Goal: Information Seeking & Learning: Learn about a topic

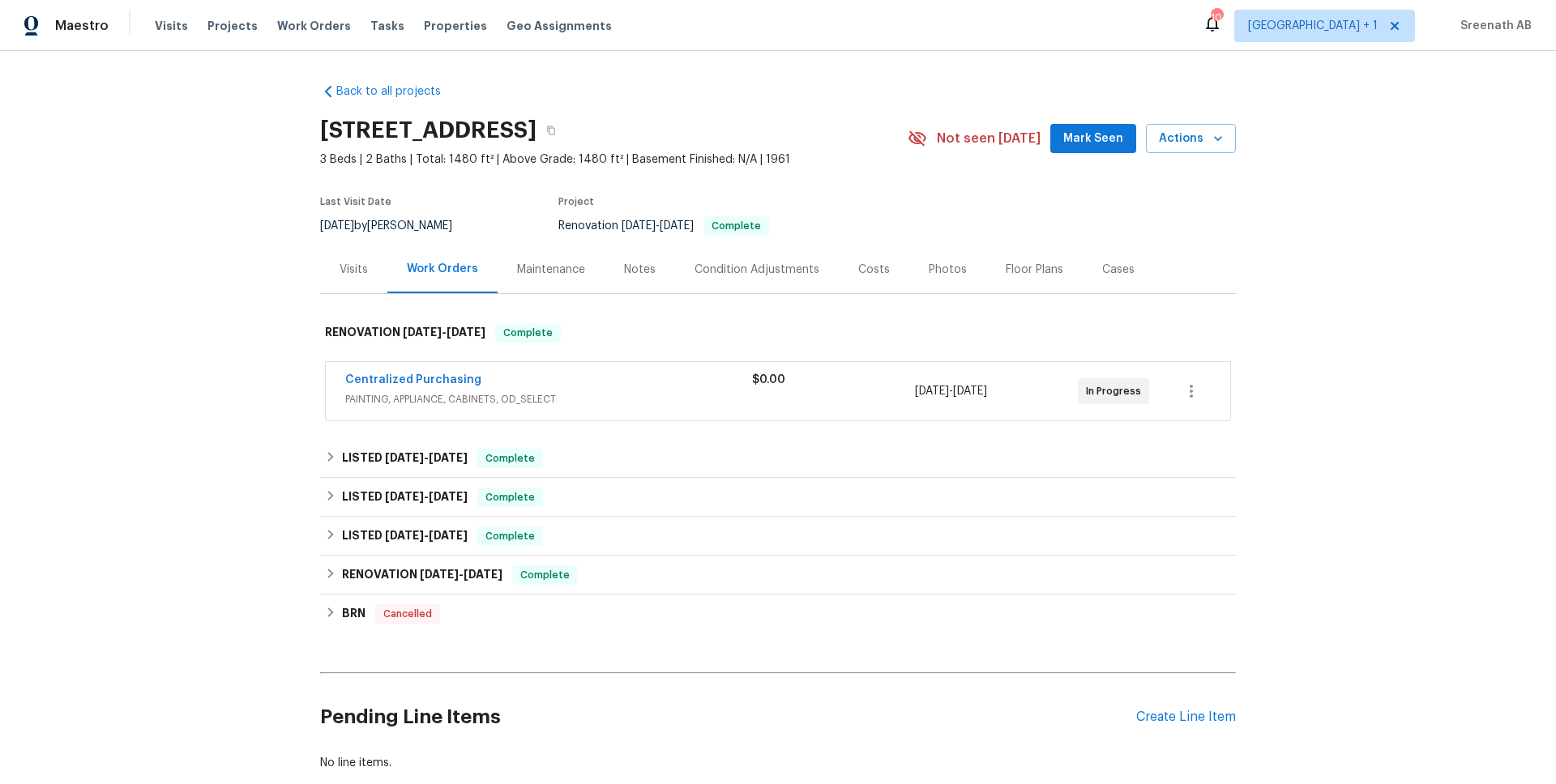
click at [568, 414] on div "Centralized Purchasing PAINTING, APPLIANCE, CABINETS, OD_SELECT $0.00 3/13/2025…" at bounding box center [778, 391] width 904 height 58
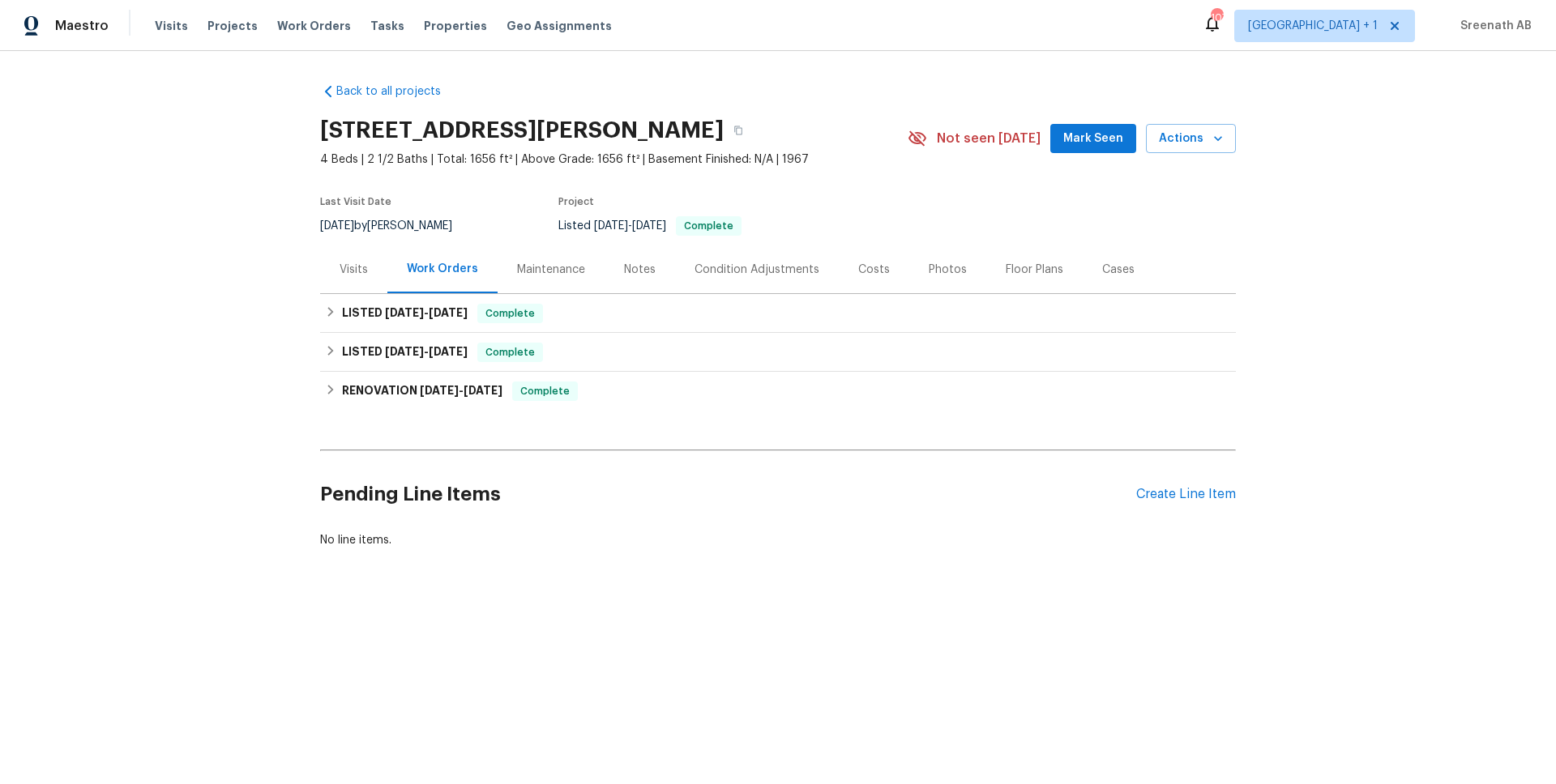
click at [335, 261] on div "Visits" at bounding box center [354, 269] width 67 height 48
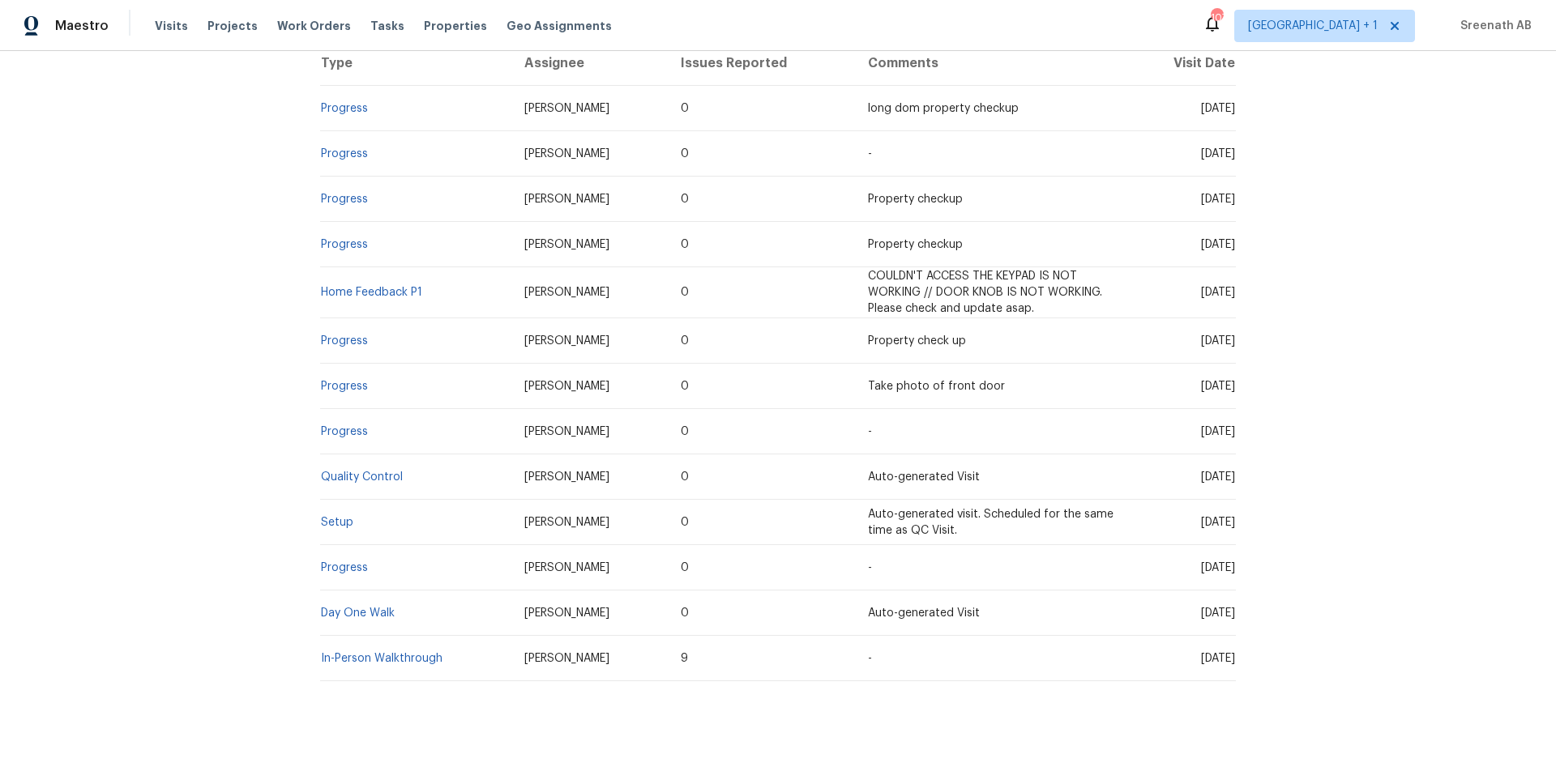
scroll to position [336, 0]
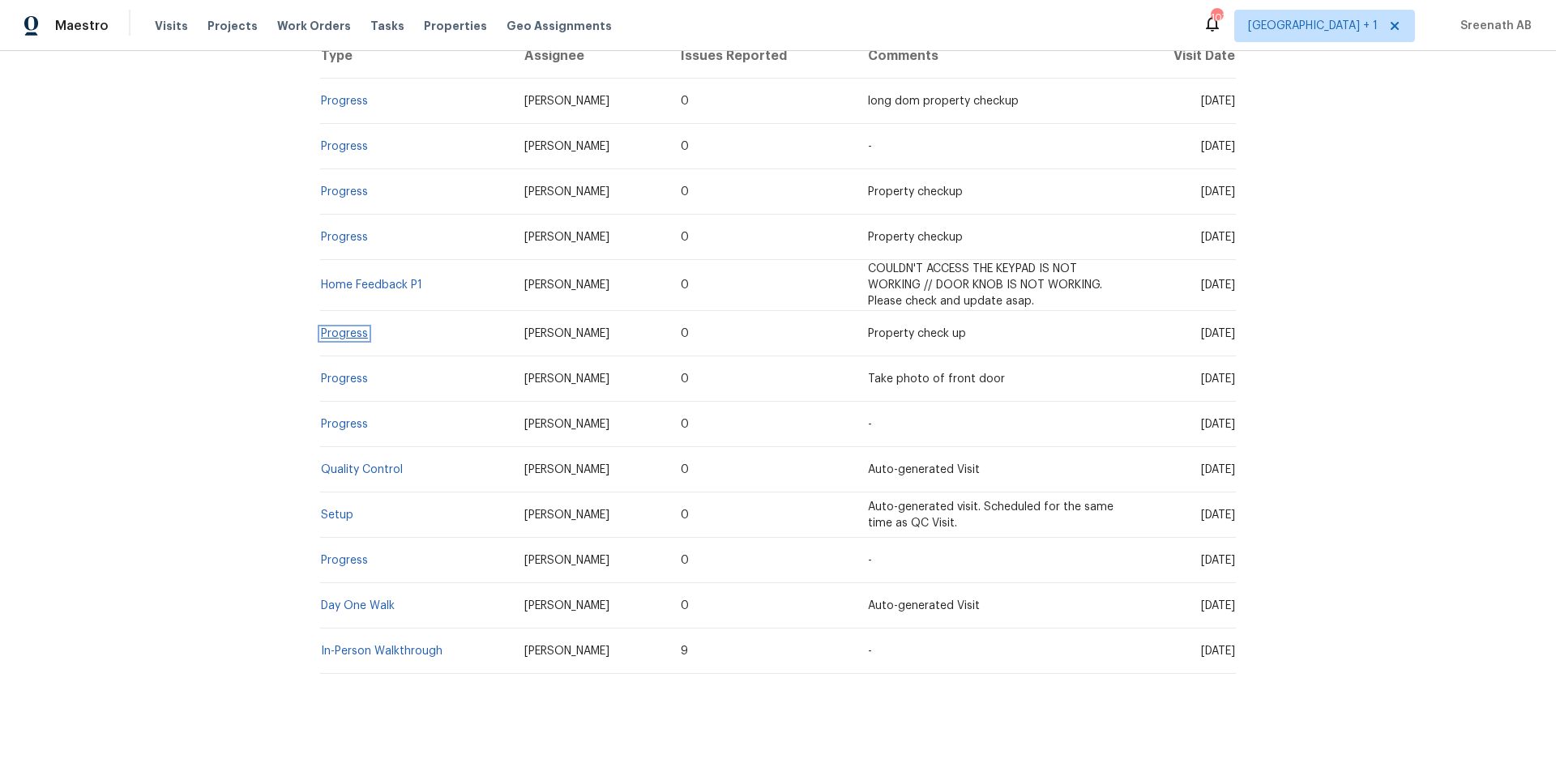
click at [360, 334] on link "Progress" at bounding box center [344, 334] width 47 height 11
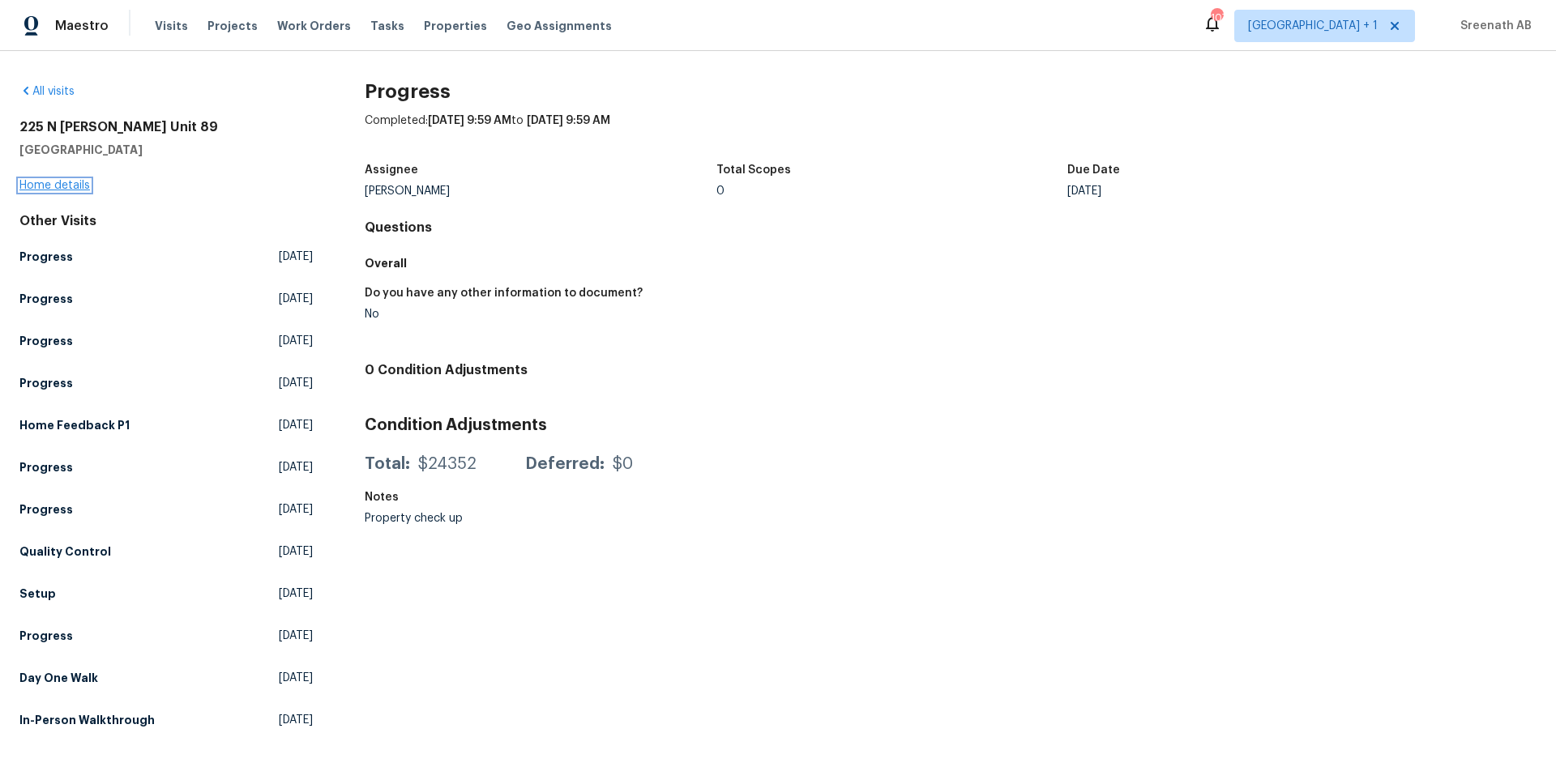
click at [81, 189] on link "Home details" at bounding box center [54, 185] width 71 height 11
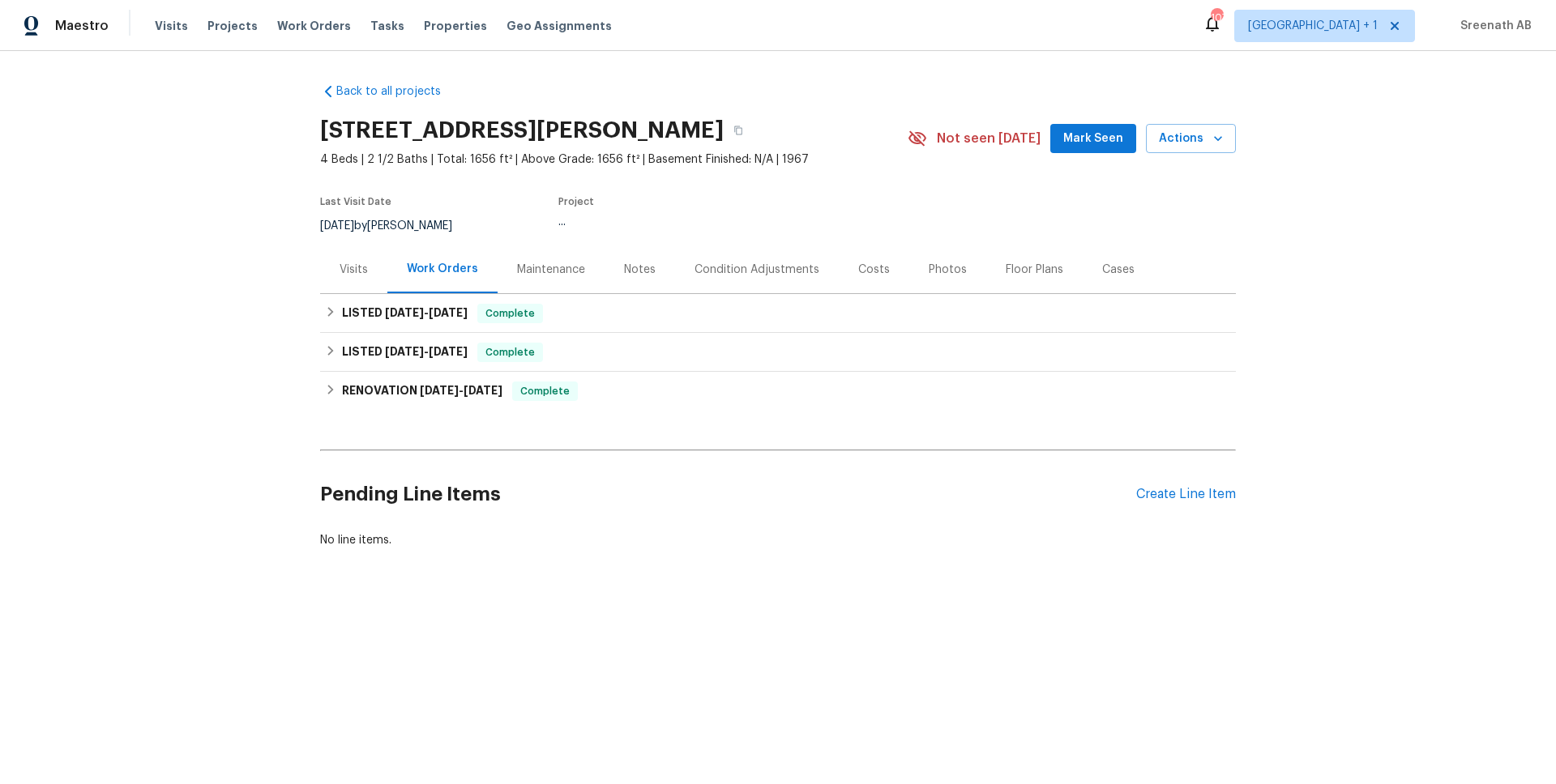
click at [356, 266] on div "Visits" at bounding box center [354, 270] width 29 height 16
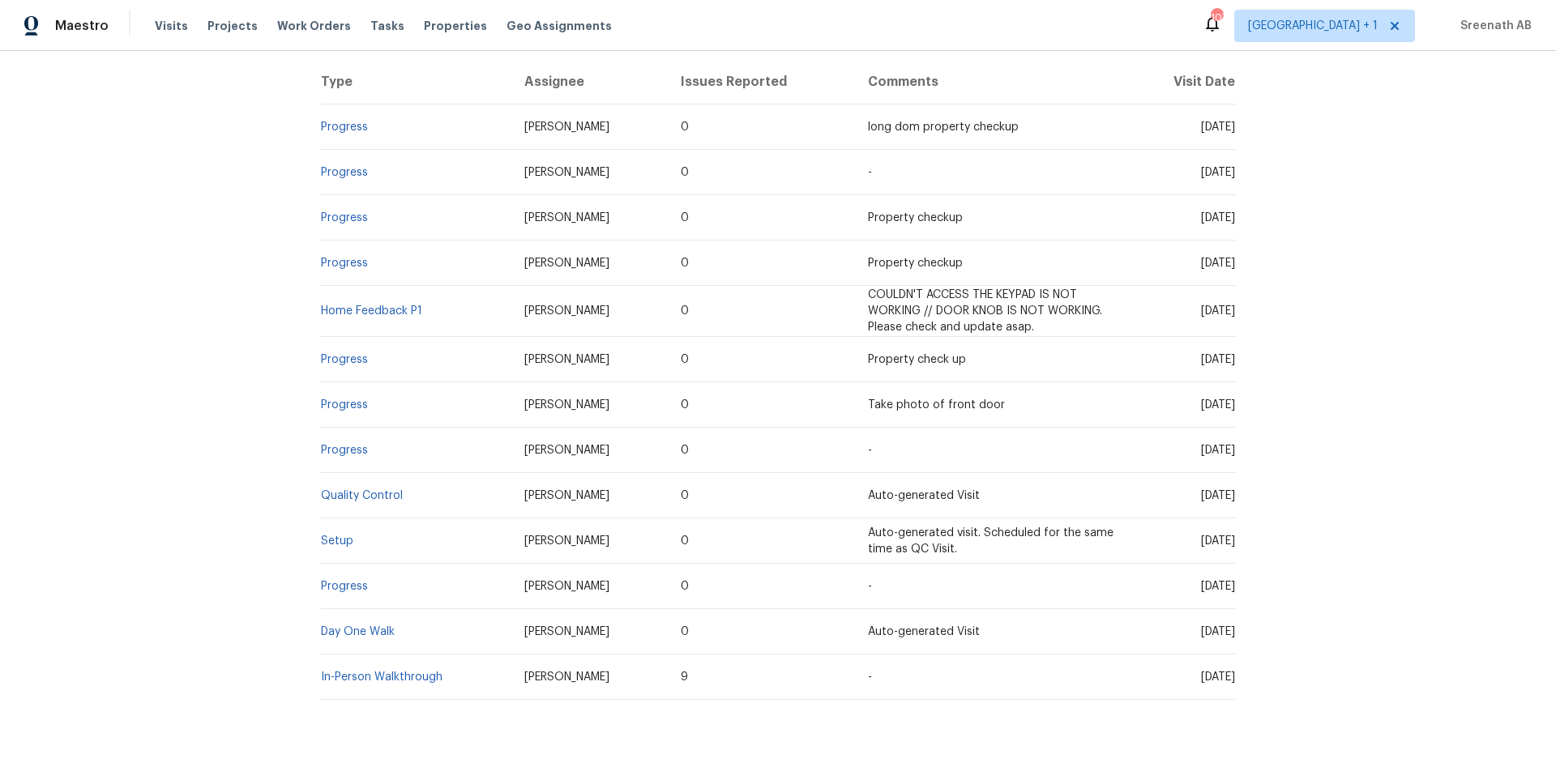
scroll to position [336, 0]
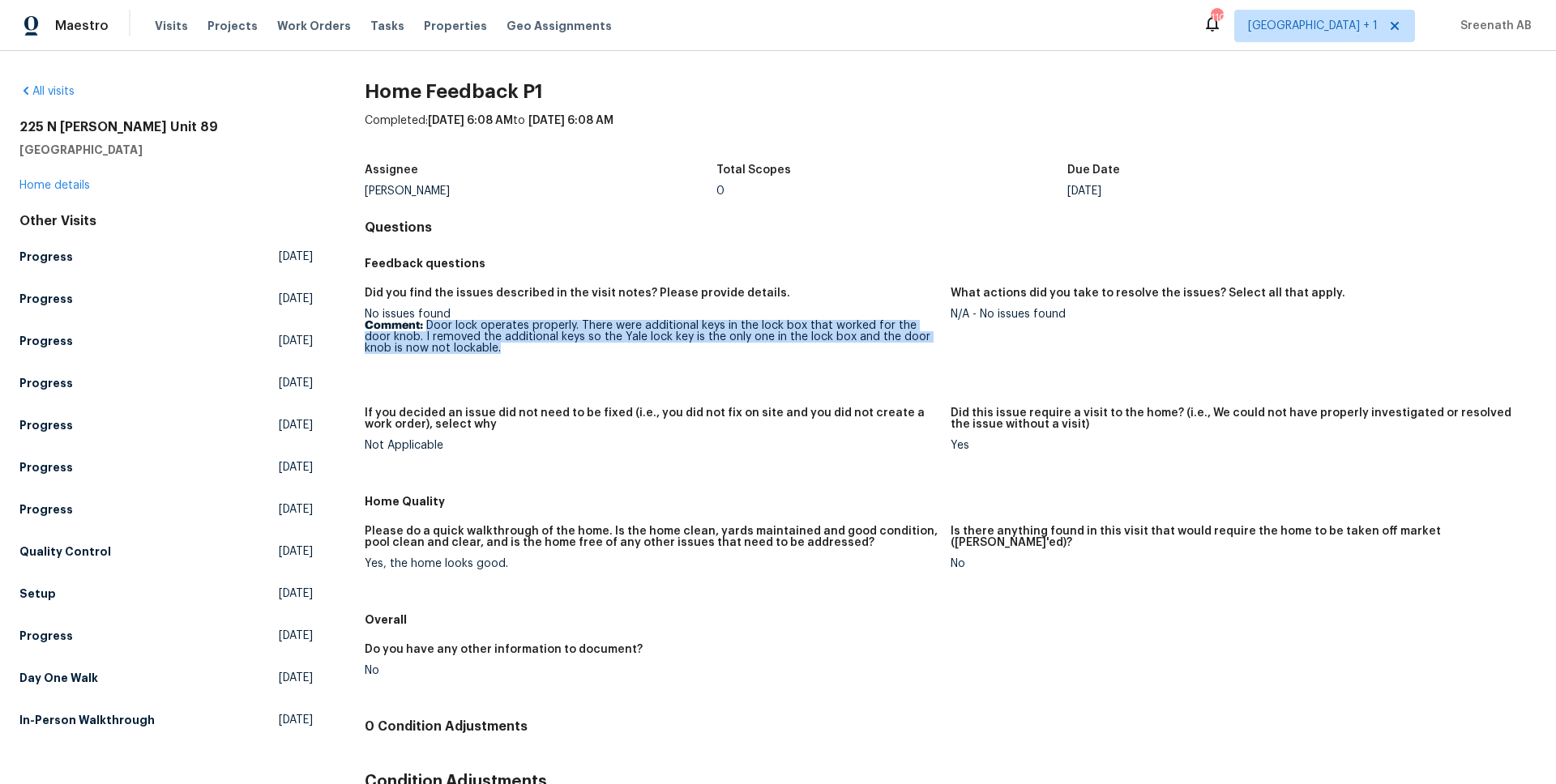
drag, startPoint x: 426, startPoint y: 328, endPoint x: 468, endPoint y: 363, distance: 54.7
click at [468, 363] on figure "Did you find the issues described in the visit notes? Please provide details. N…" at bounding box center [658, 338] width 586 height 100
copy p "Door lock operates properly. There were additional keys in the lock box that wo…"
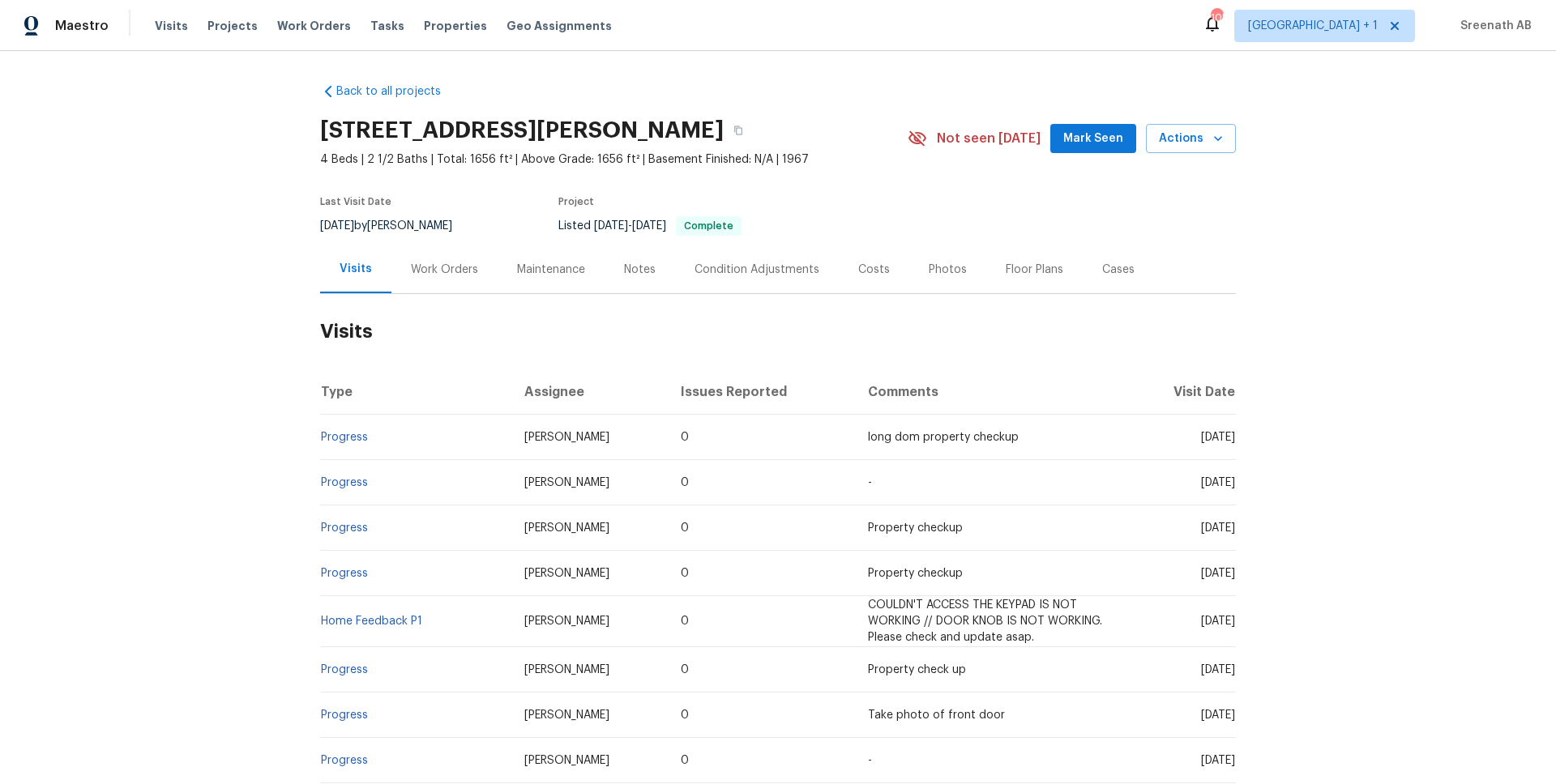
scroll to position [336, 0]
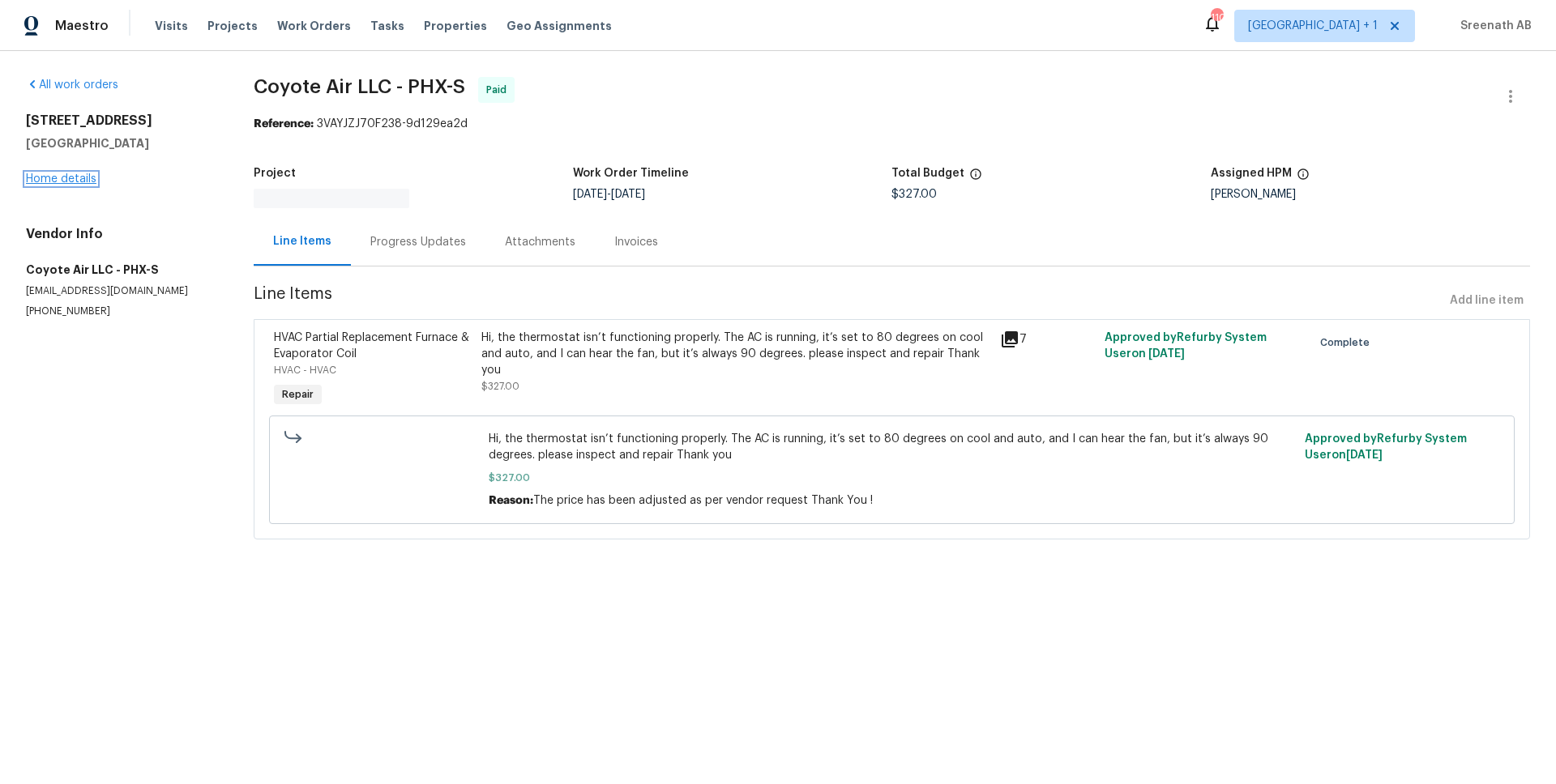
click at [71, 177] on link "Home details" at bounding box center [61, 179] width 71 height 11
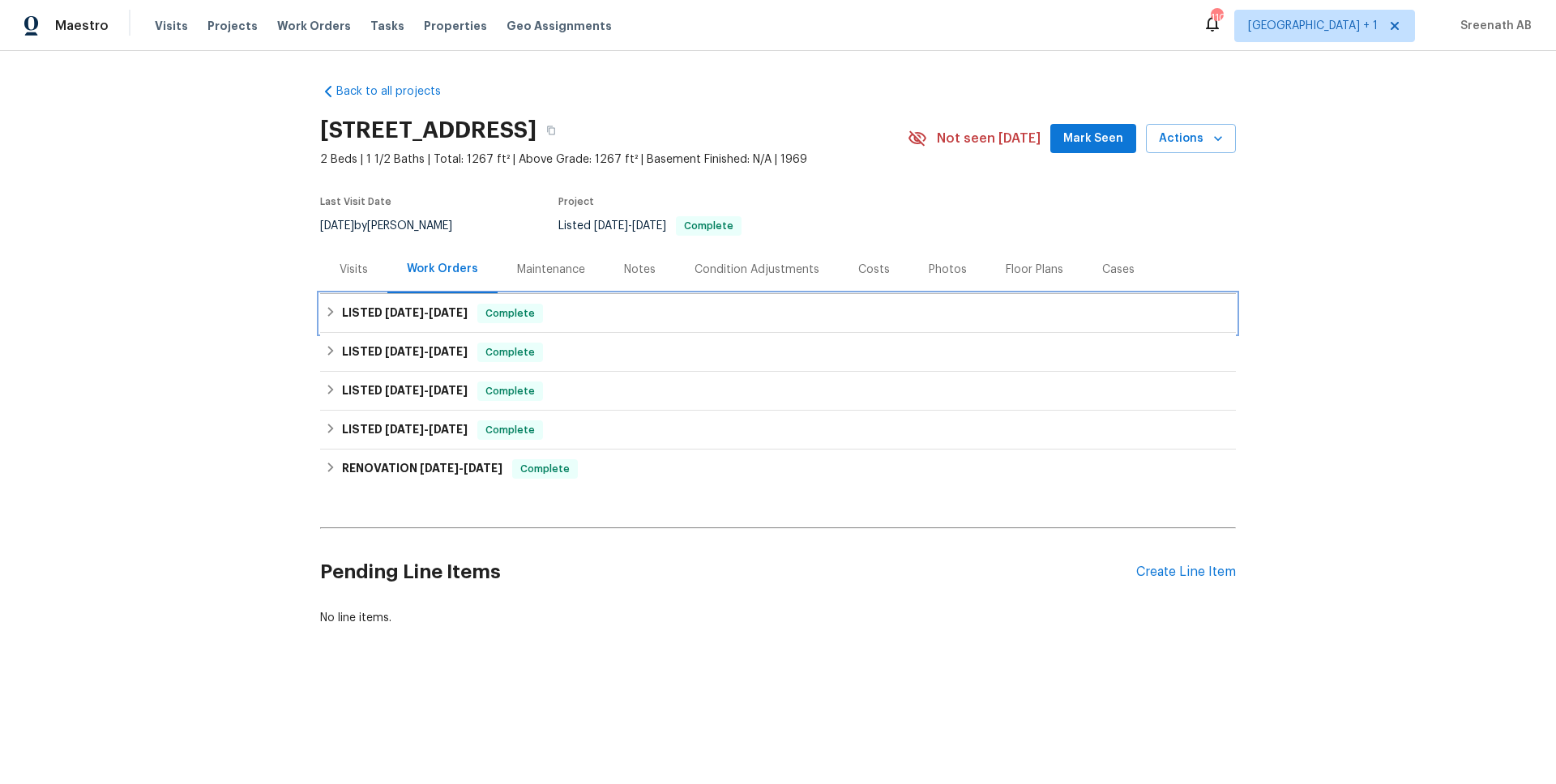
click at [399, 300] on div "LISTED [DATE] - [DATE] Complete" at bounding box center [777, 313] width 915 height 39
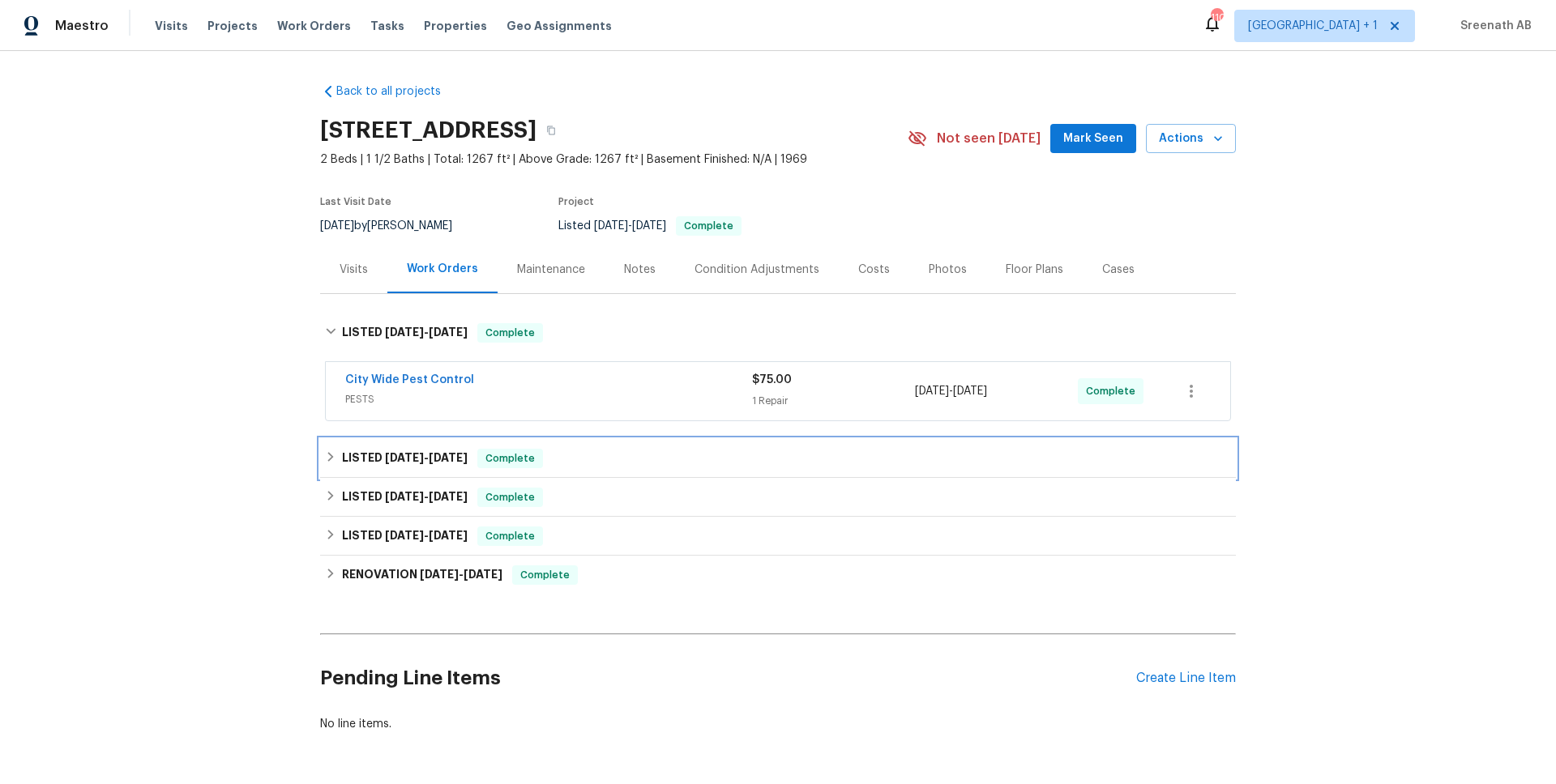
click at [409, 449] on h6 "LISTED 11/4/24 - 5/26/25" at bounding box center [405, 458] width 125 height 19
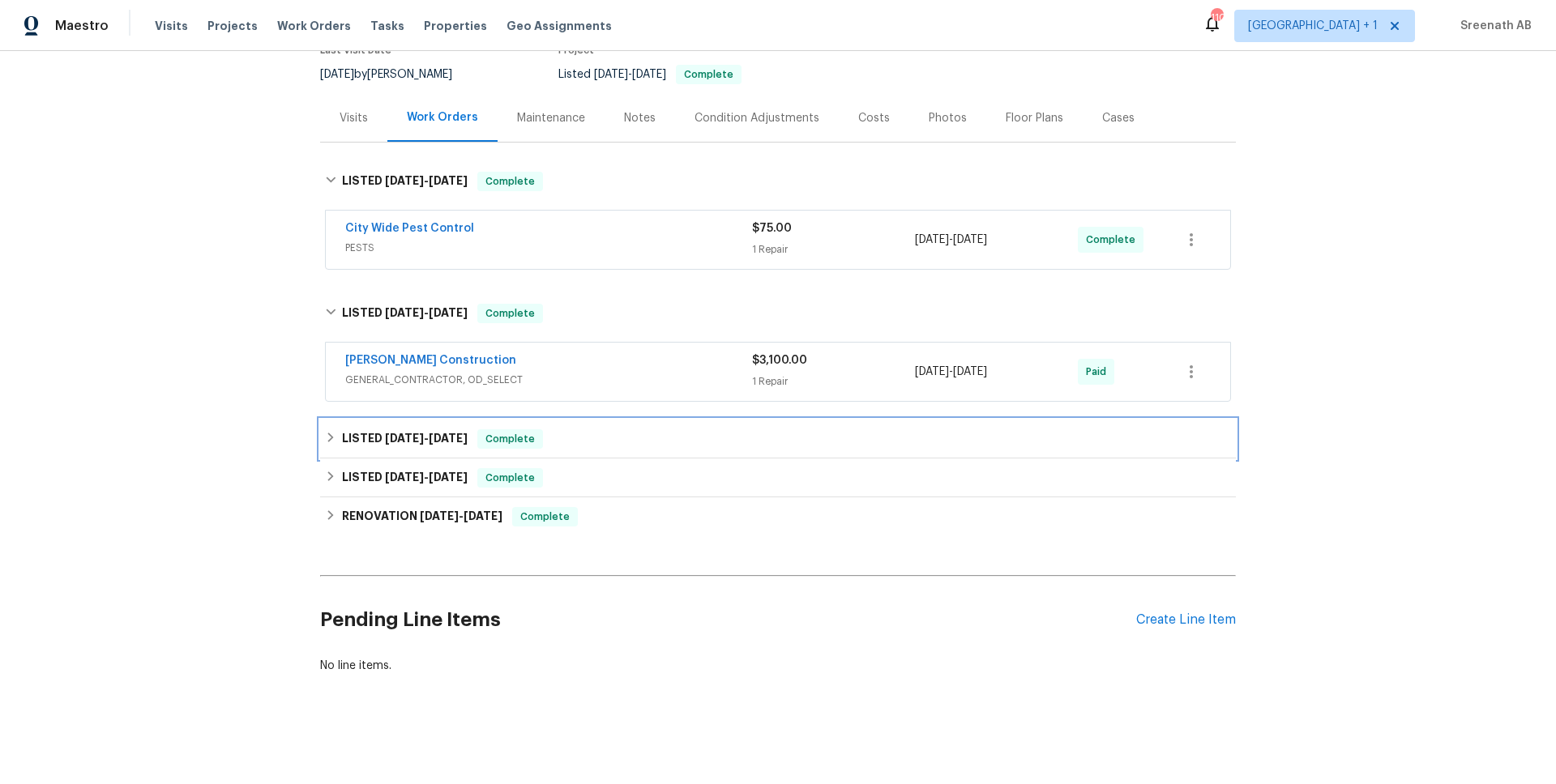
click at [409, 448] on h6 "LISTED 9/20/24 - 9/26/24" at bounding box center [405, 439] width 125 height 19
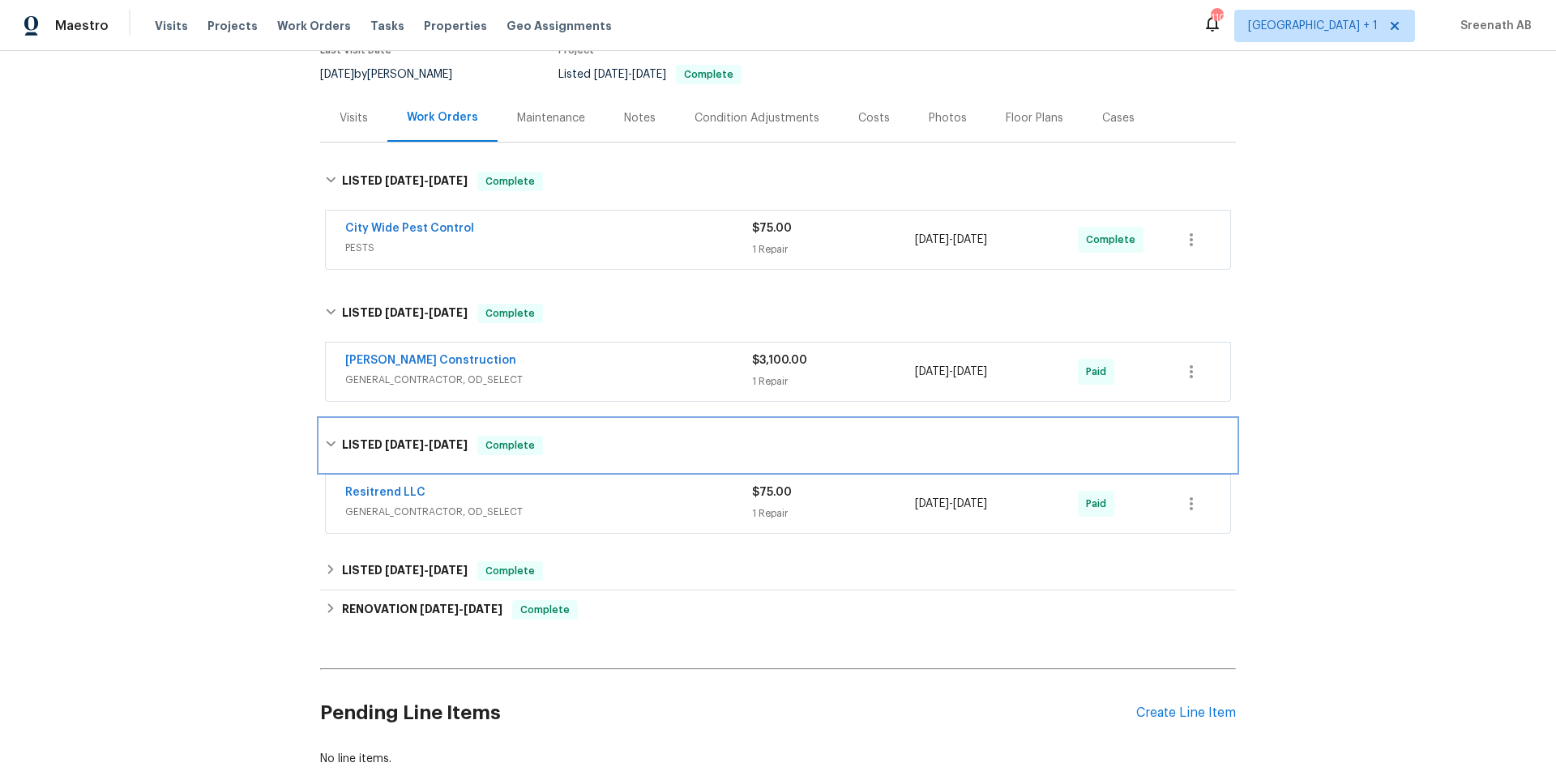
scroll to position [245, 0]
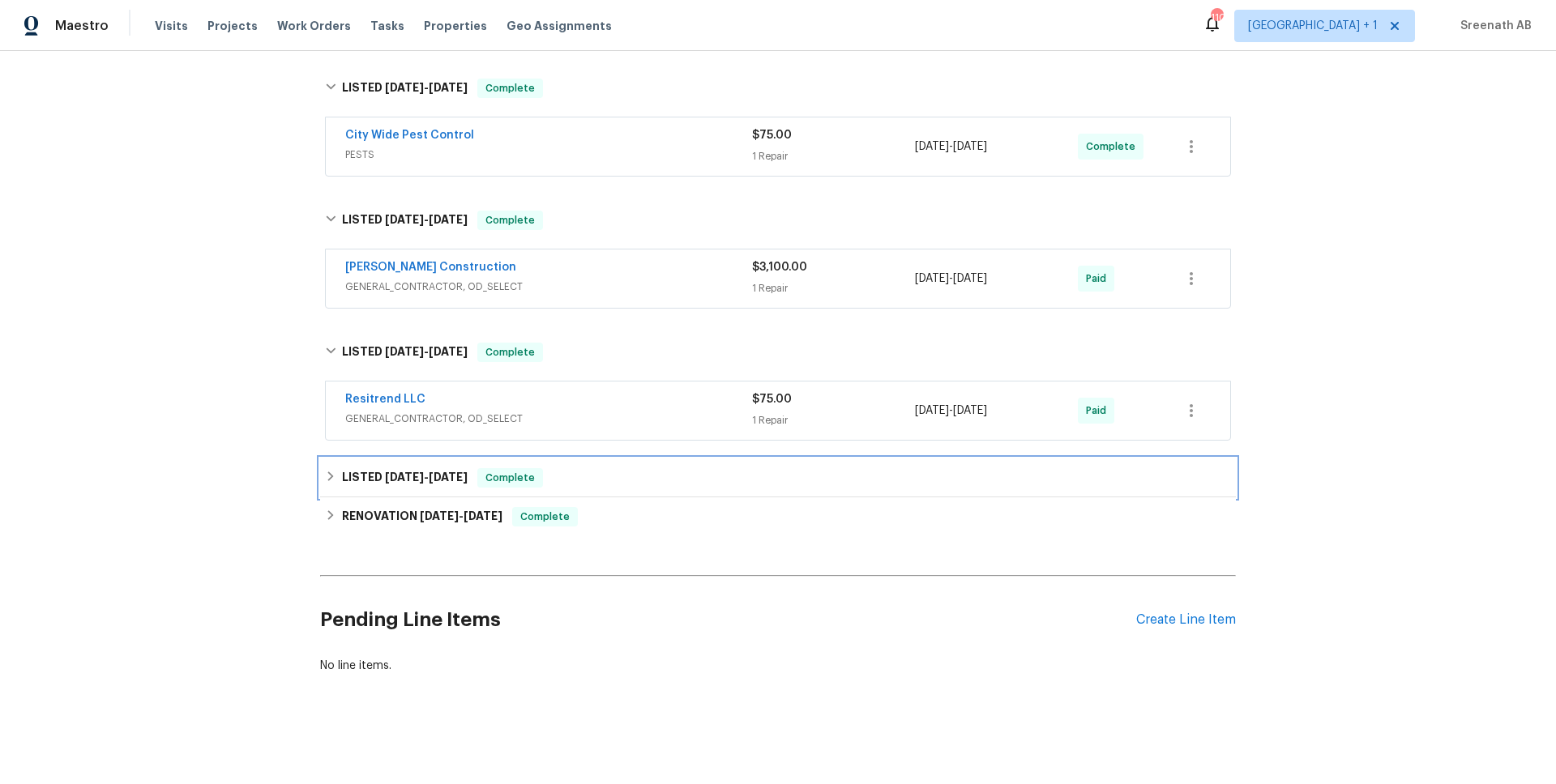
click at [410, 473] on span "[DATE]" at bounding box center [404, 477] width 39 height 11
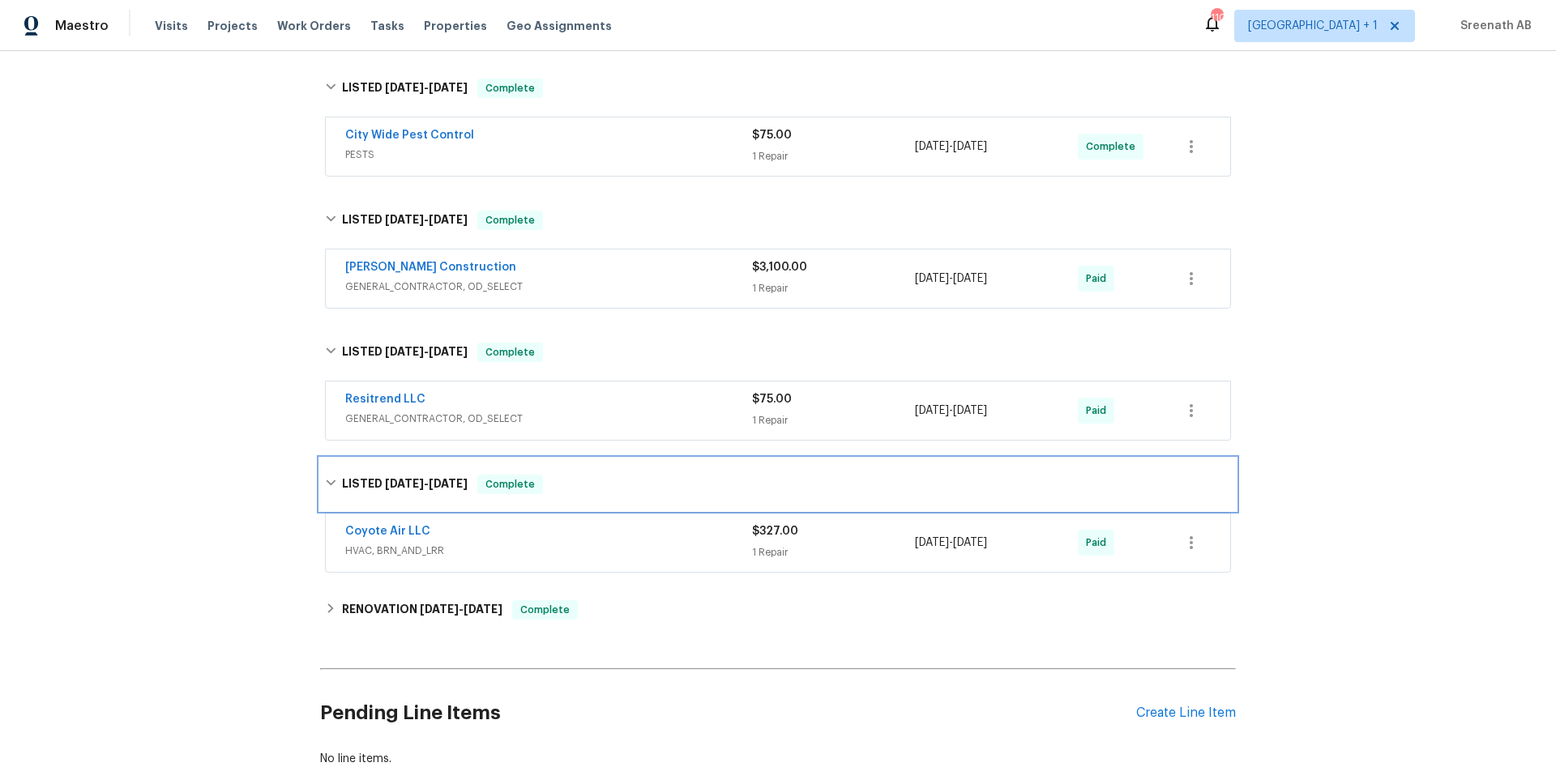
scroll to position [338, 0]
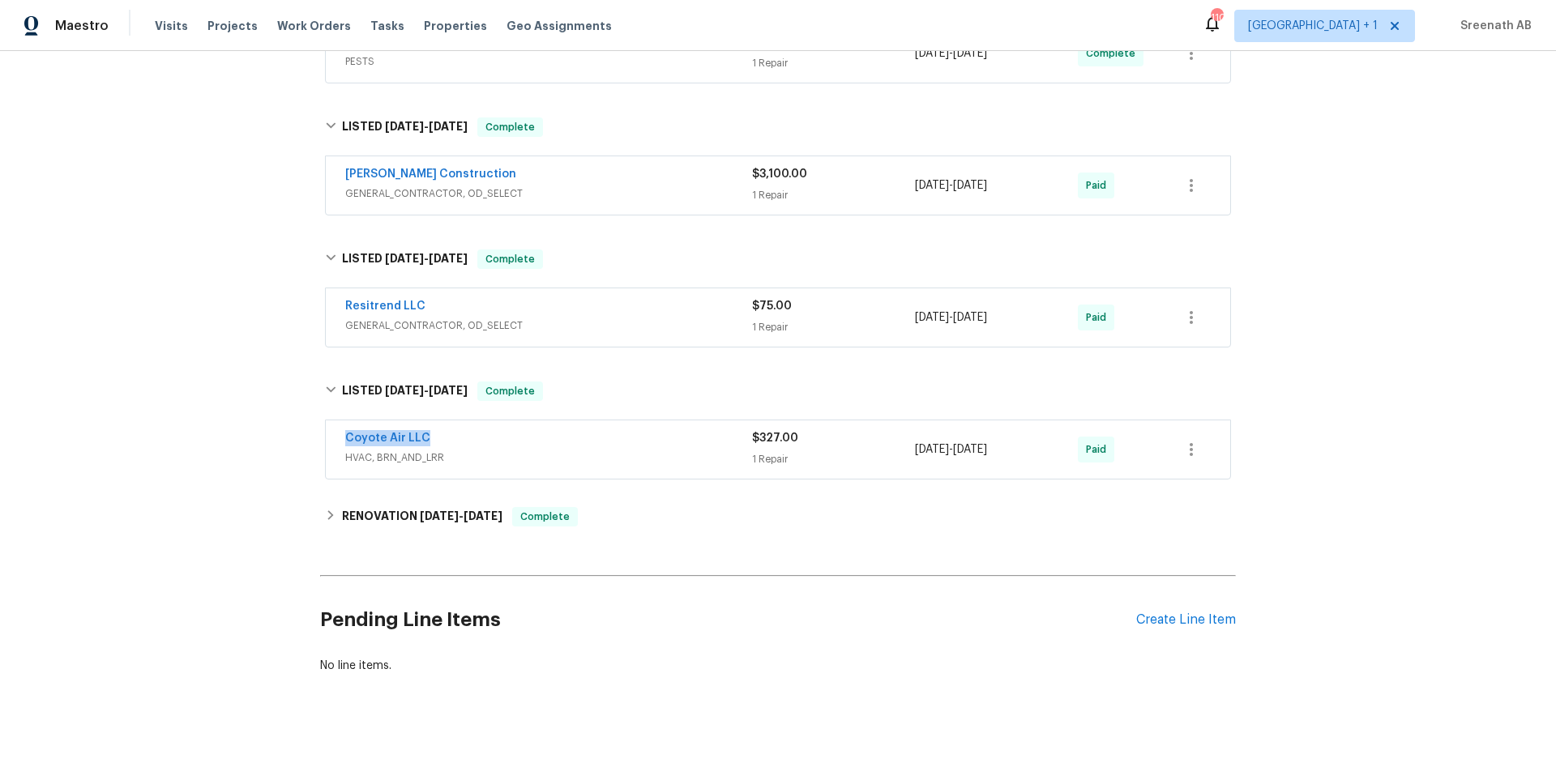
drag, startPoint x: 441, startPoint y: 433, endPoint x: 342, endPoint y: 437, distance: 99.1
click at [342, 437] on div "Coyote Air LLC HVAC, BRN_AND_LRR $327.00 1 Repair 7/24/2024 - 7/26/2024 Paid" at bounding box center [778, 449] width 904 height 58
copy link "Coyote Air LLC"
click at [677, 447] on div "Coyote Air LLC" at bounding box center [548, 440] width 407 height 19
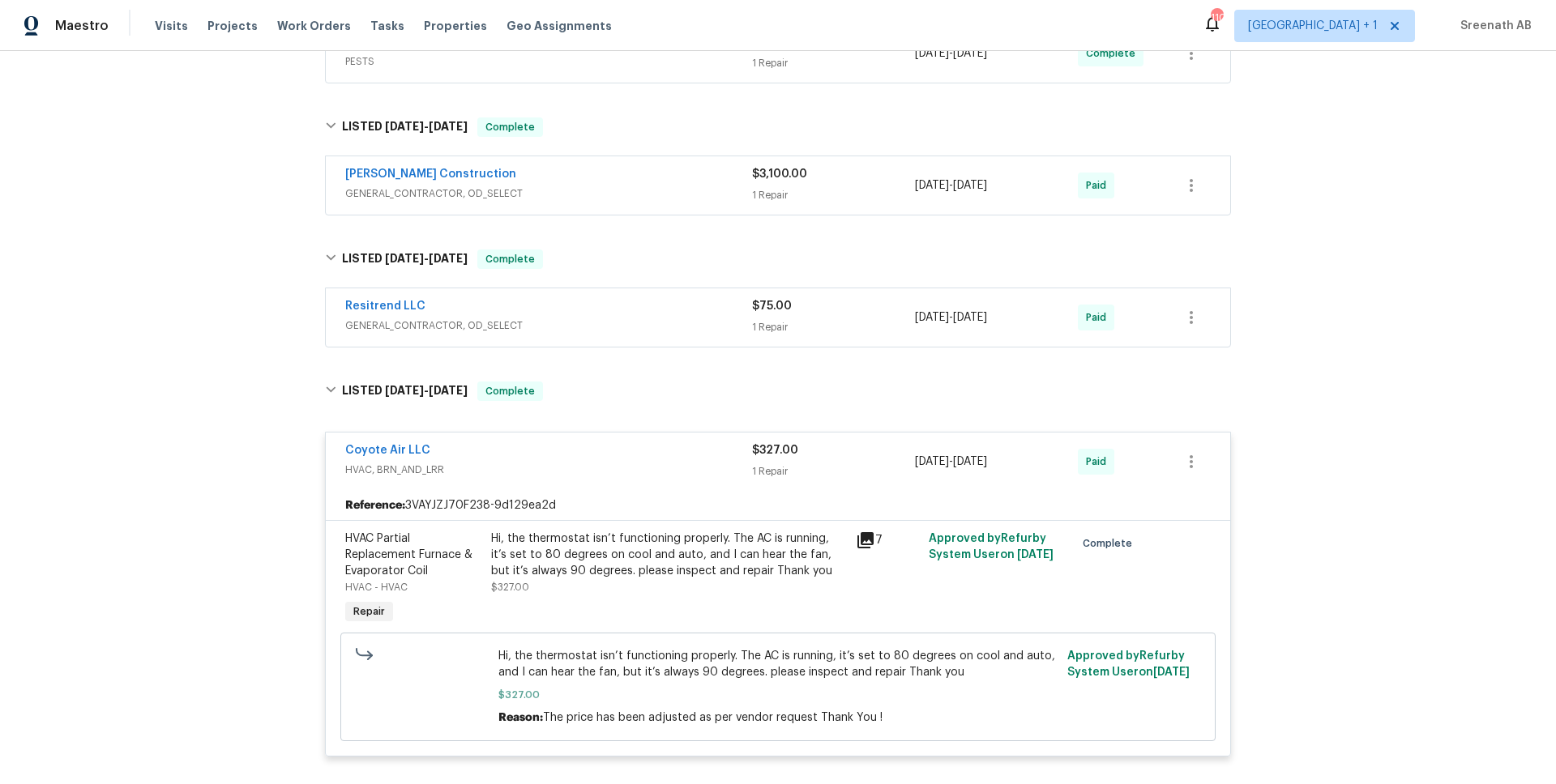
click at [677, 447] on div "Coyote Air LLC" at bounding box center [548, 452] width 407 height 19
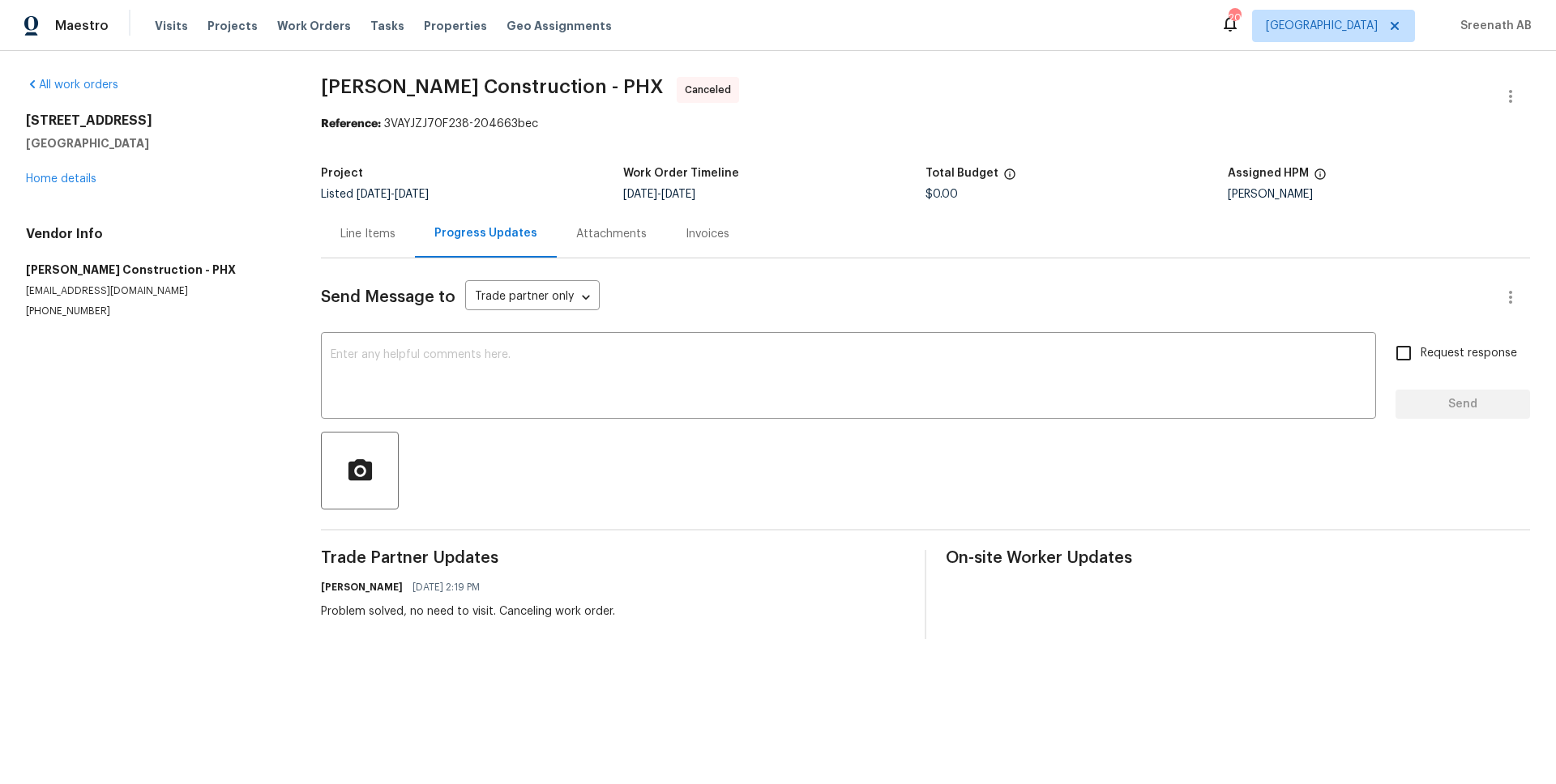
click at [365, 240] on div "Line Items" at bounding box center [368, 234] width 55 height 16
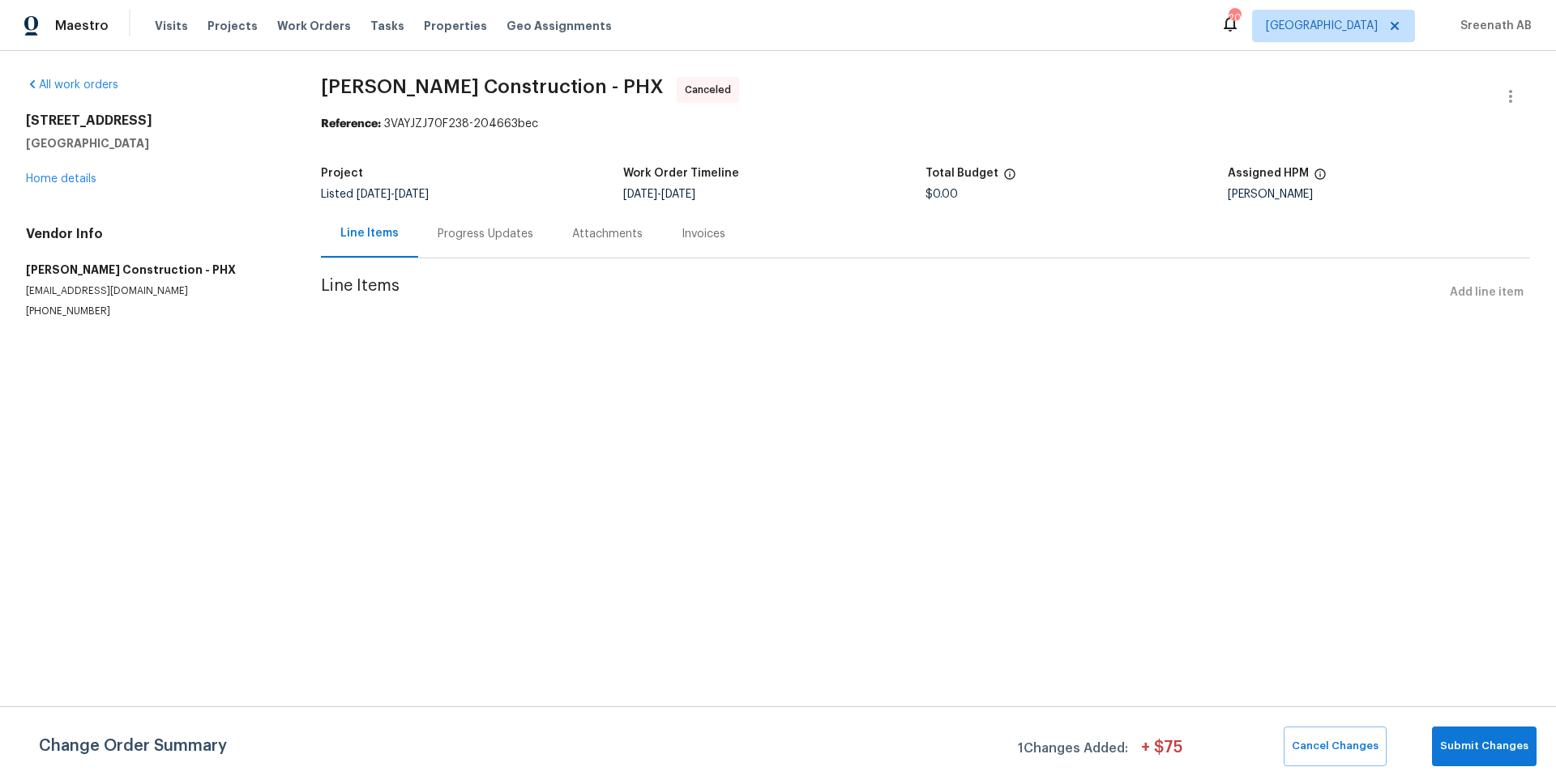
click at [478, 215] on div "Progress Updates" at bounding box center [486, 233] width 135 height 48
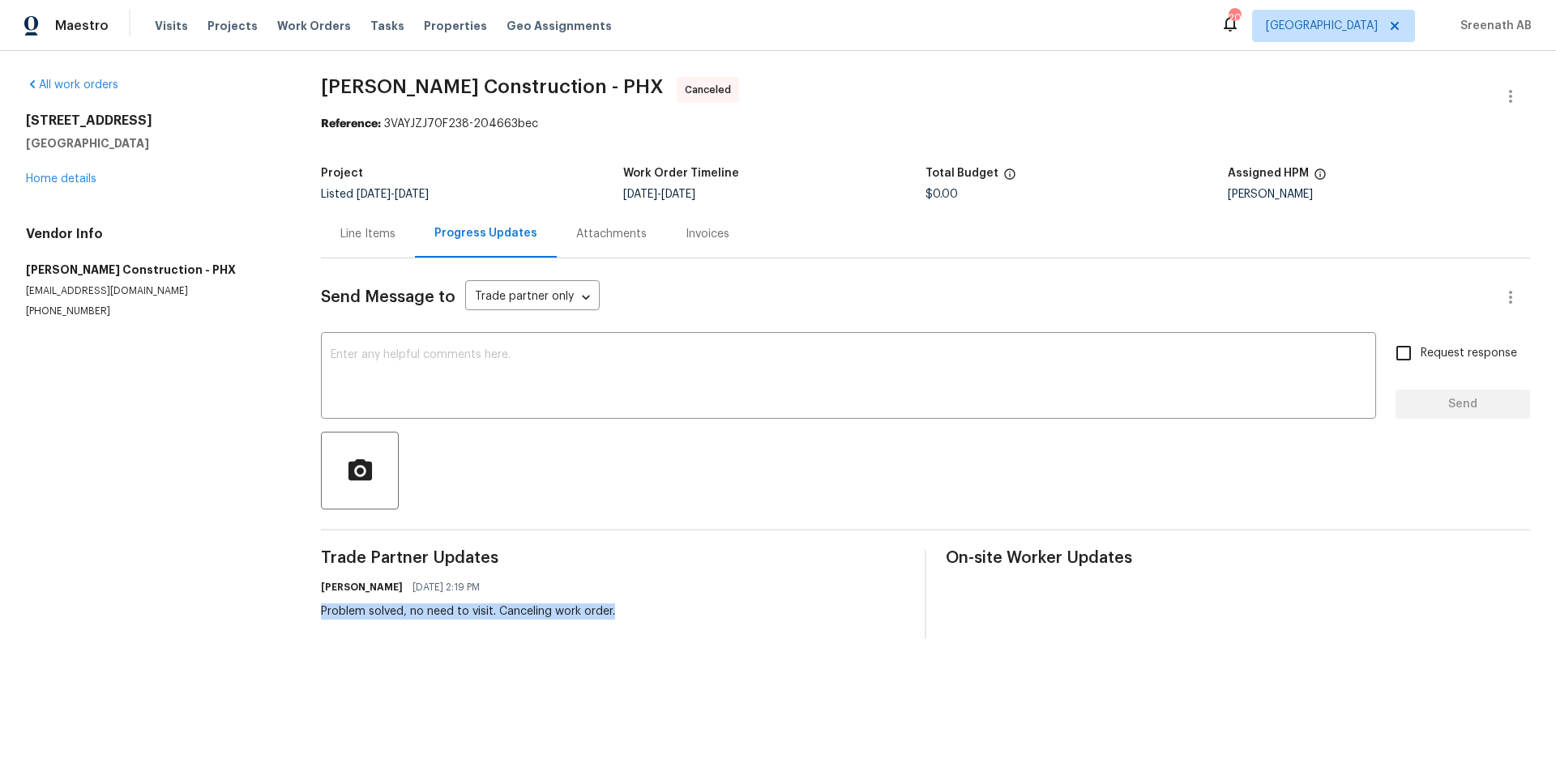
drag, startPoint x: 321, startPoint y: 609, endPoint x: 612, endPoint y: 651, distance: 294.0
click at [612, 651] on div "All work orders 4925 N 73rd St Apt 4 Scottsdale, AZ 85251 Home details Vendor I…" at bounding box center [778, 358] width 1556 height 615
copy div "Problem solved, no need to visit. Canceling work order."
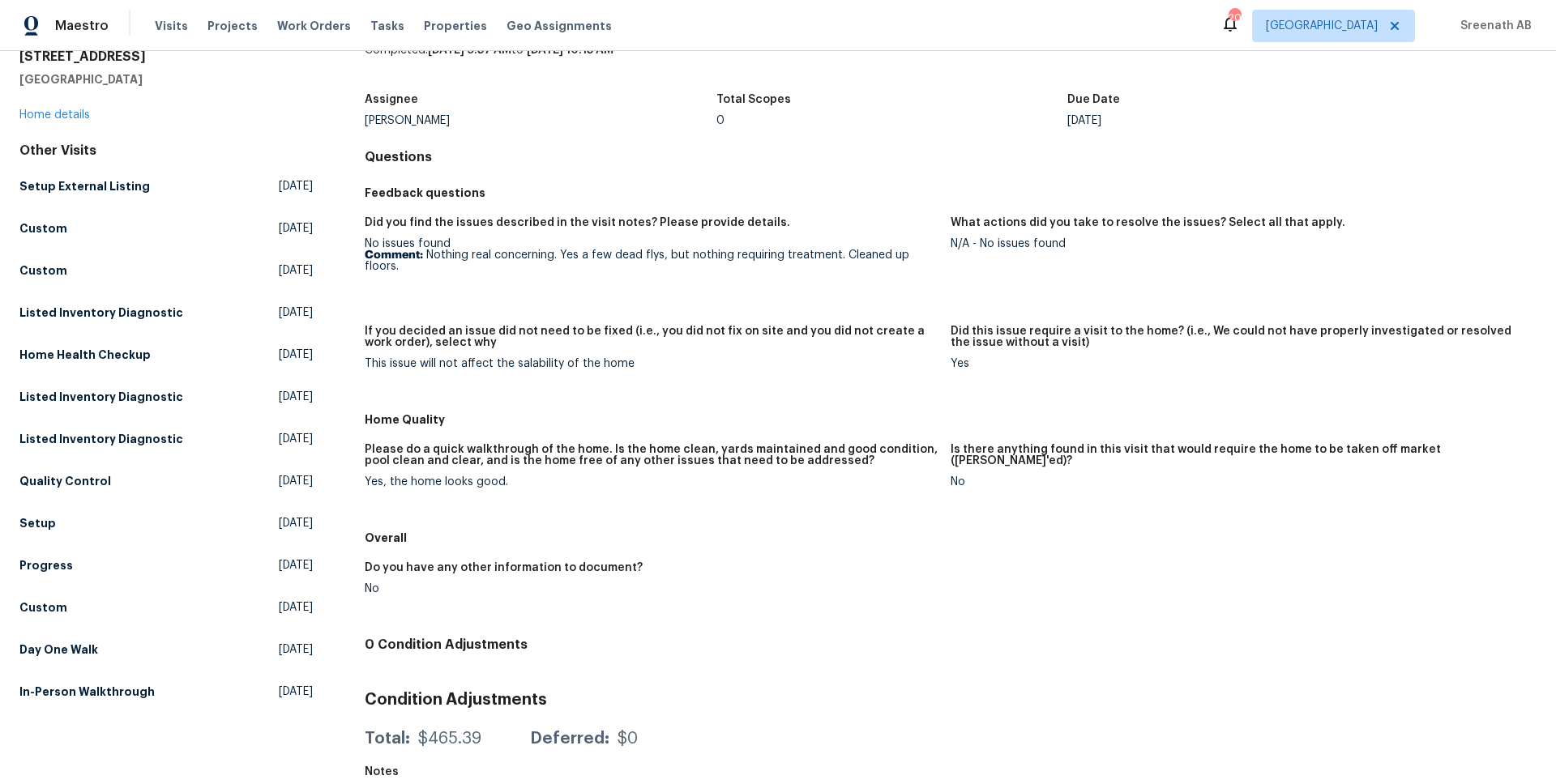
scroll to position [96, 0]
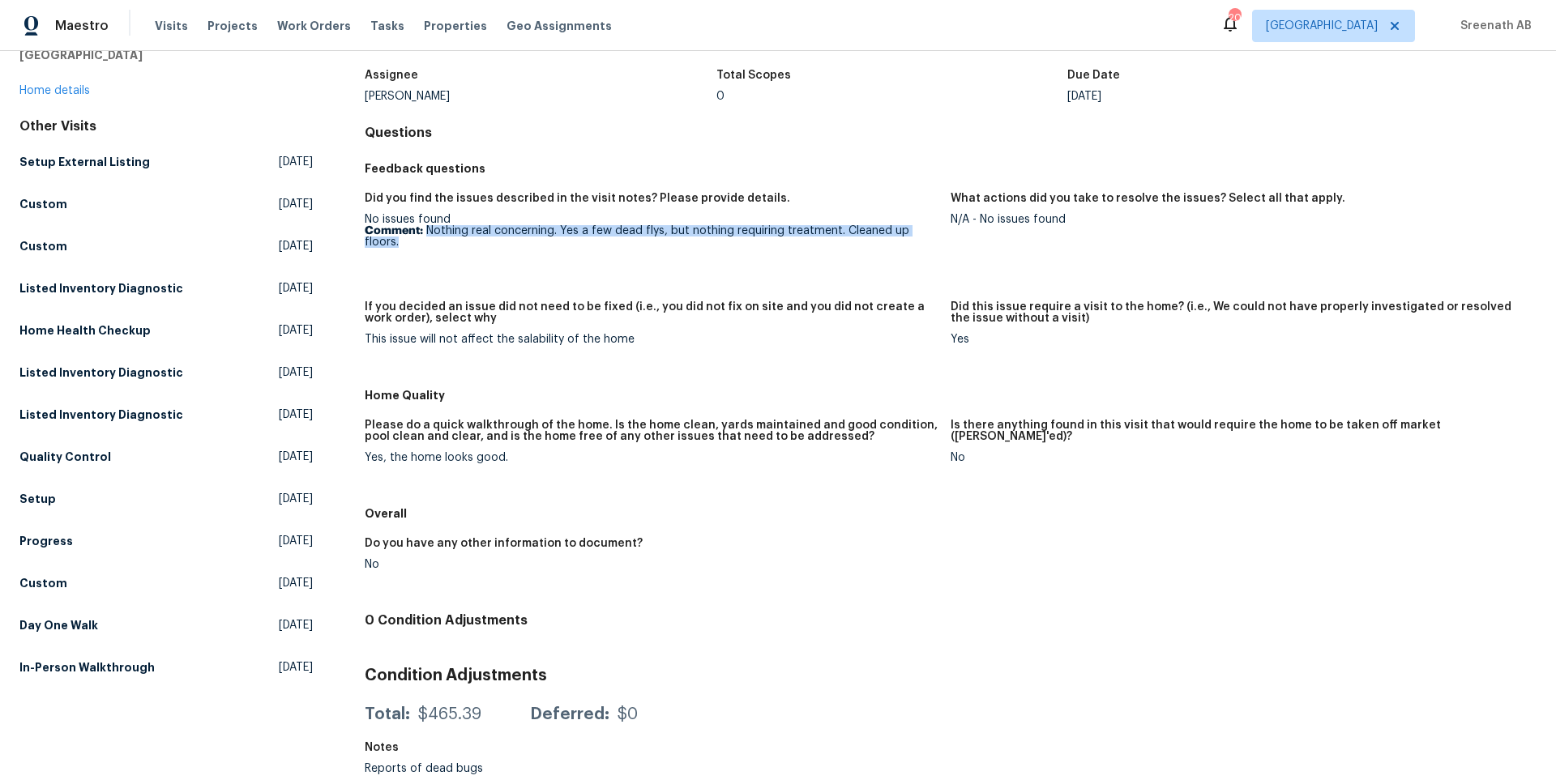
drag, startPoint x: 426, startPoint y: 226, endPoint x: 431, endPoint y: 252, distance: 26.5
click at [431, 252] on figure "Did you find the issues described in the visit notes? Please provide details. N…" at bounding box center [658, 237] width 586 height 89
copy p "Nothing real concerning. Yes a few dead flys, but nothing requiring treatment. …"
click at [69, 94] on link "Home details" at bounding box center [54, 90] width 71 height 11
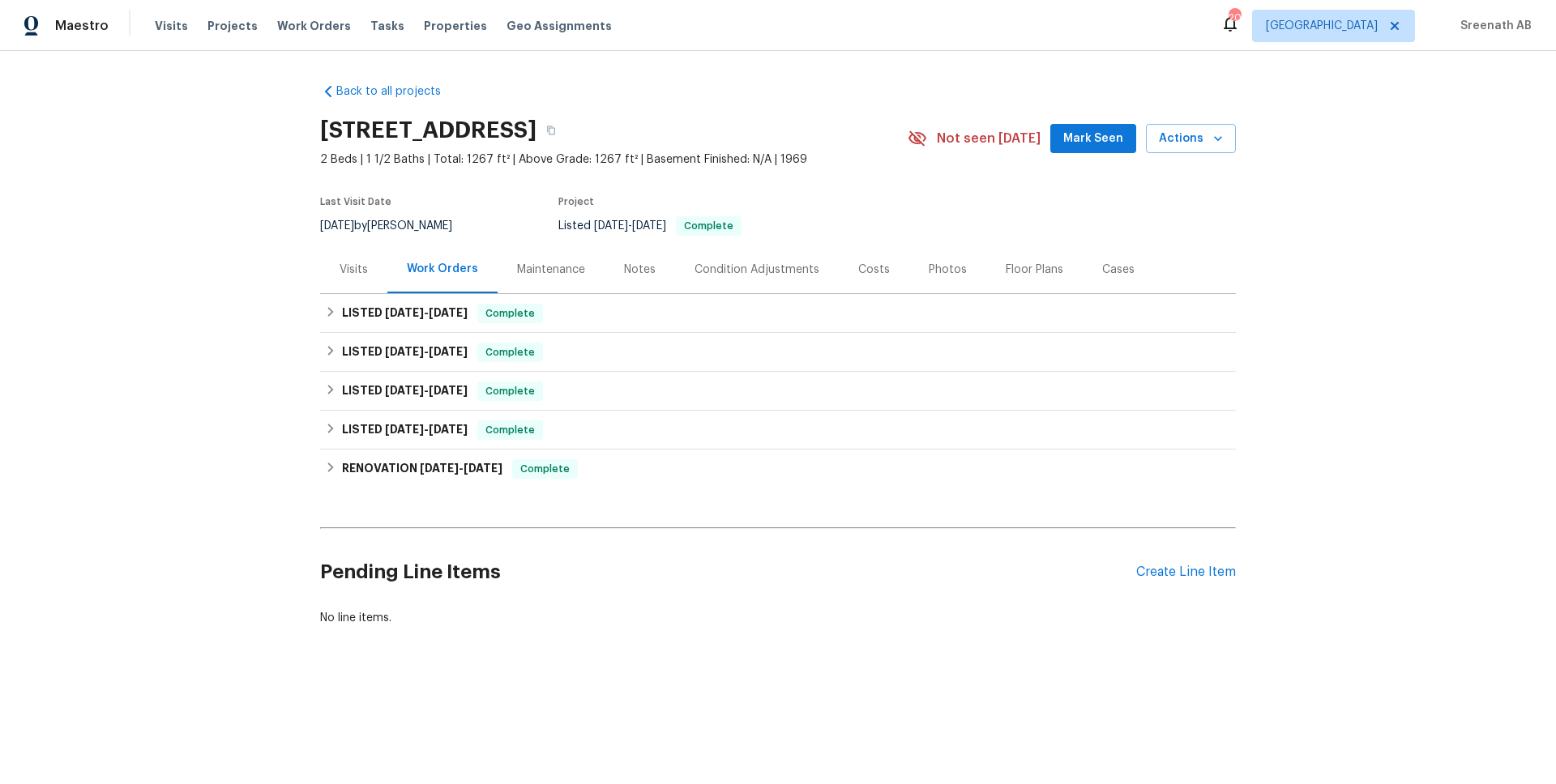
click at [358, 268] on div "Visits" at bounding box center [354, 270] width 29 height 16
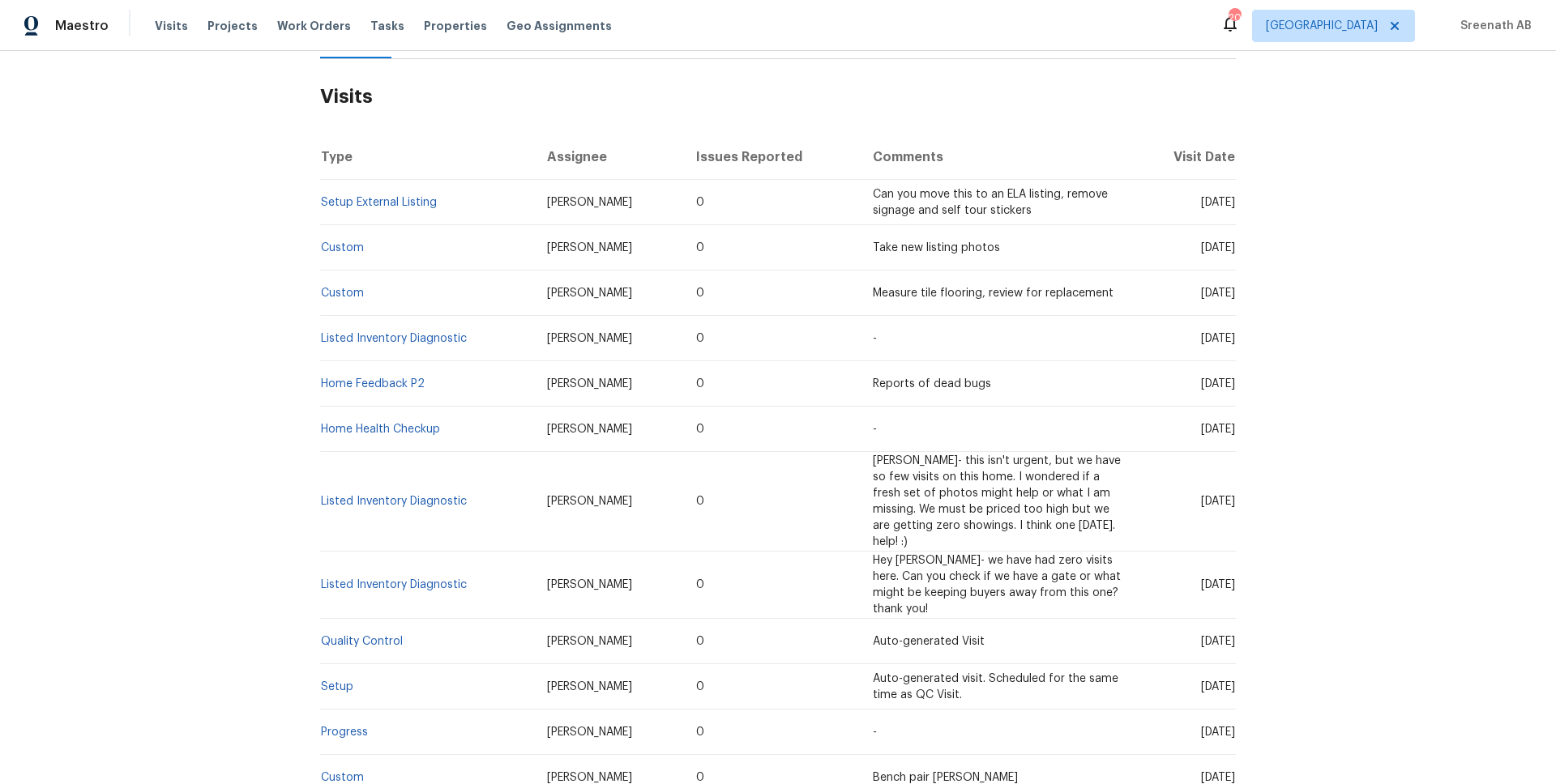
scroll to position [258, 0]
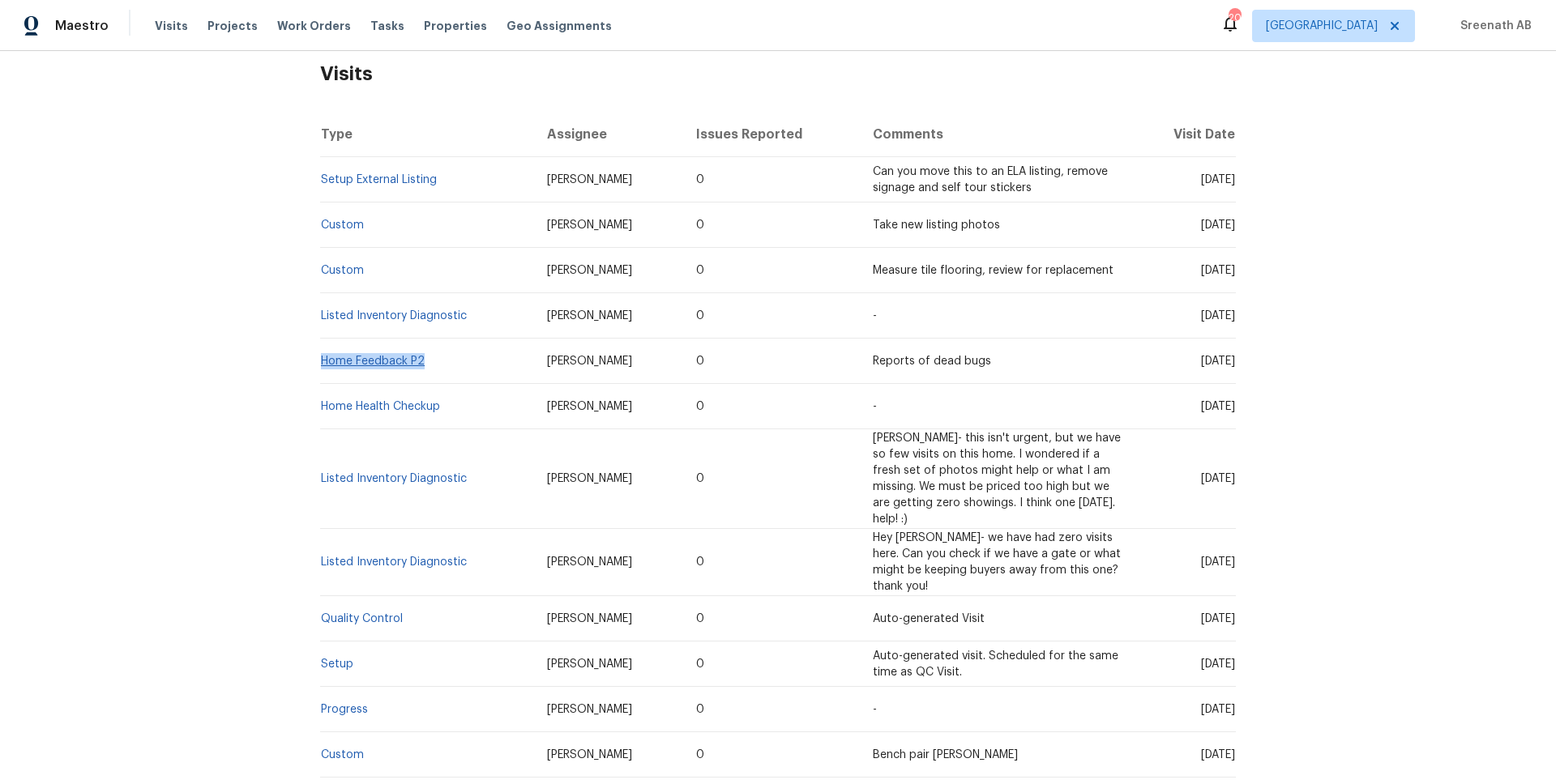
drag, startPoint x: 440, startPoint y: 359, endPoint x: 321, endPoint y: 360, distance: 119.0
click at [321, 360] on td "Home Feedback P2" at bounding box center [426, 361] width 214 height 45
copy link "Home Feedback P2"
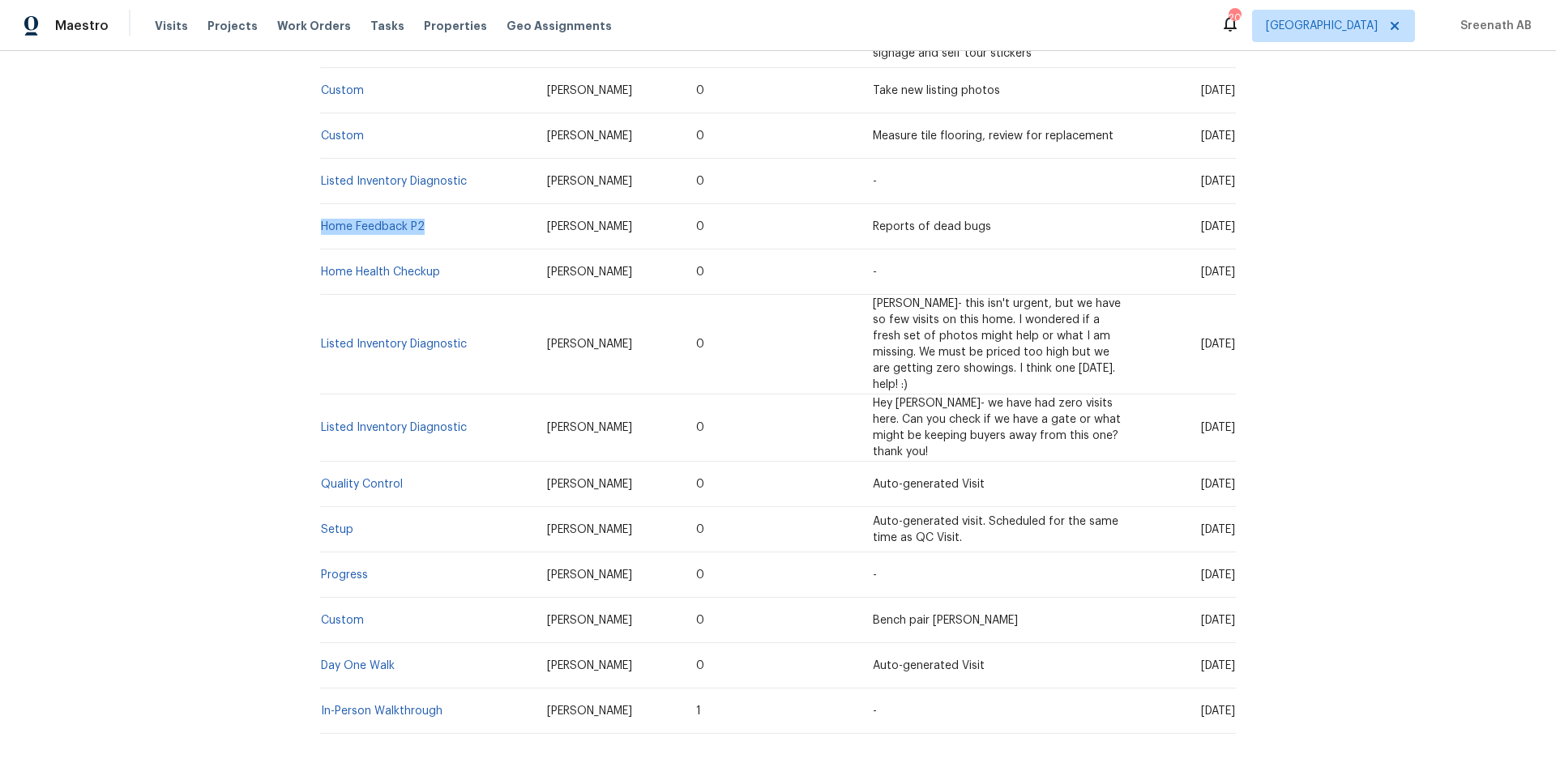
scroll to position [417, 0]
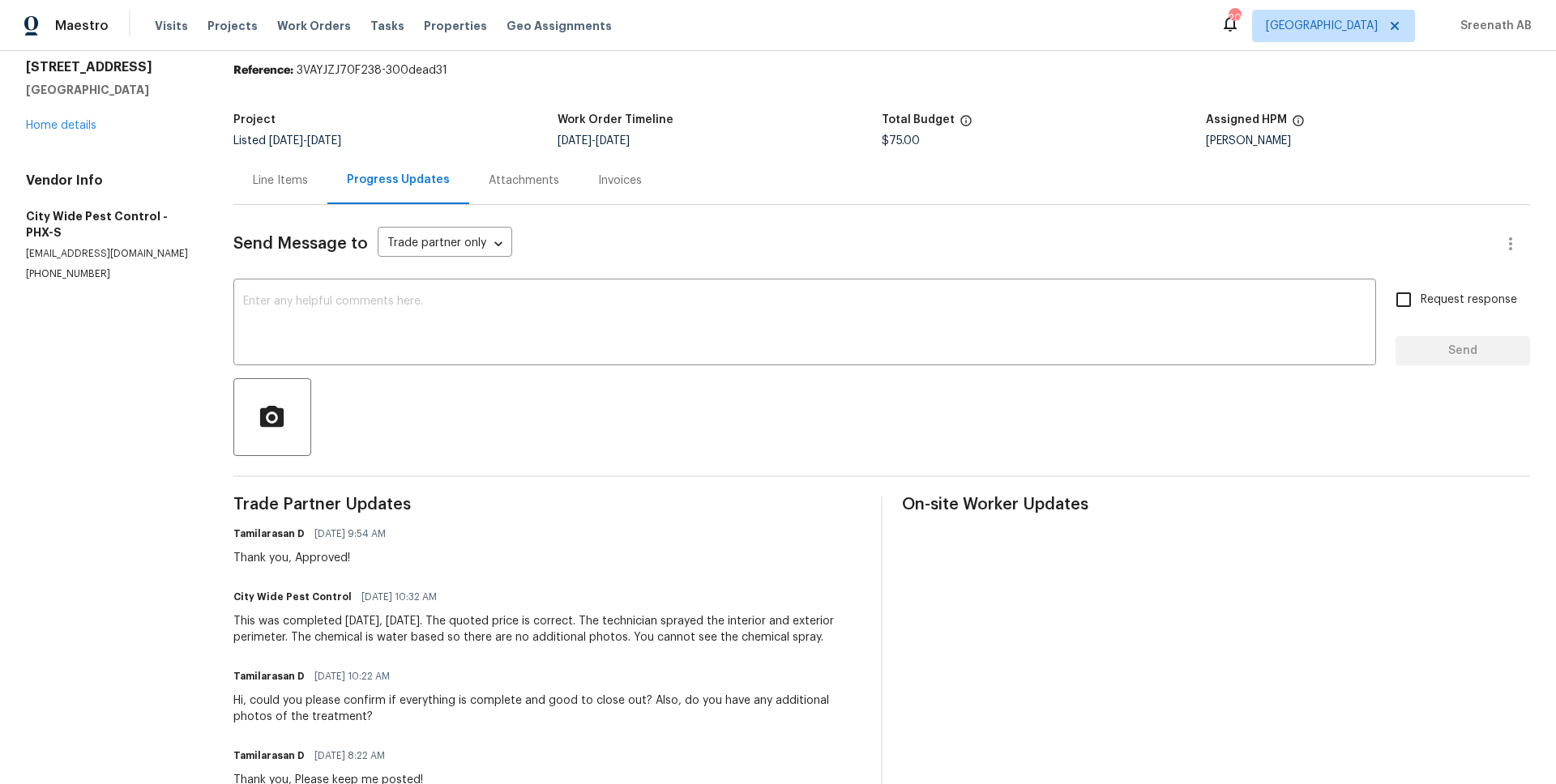
scroll to position [48, 0]
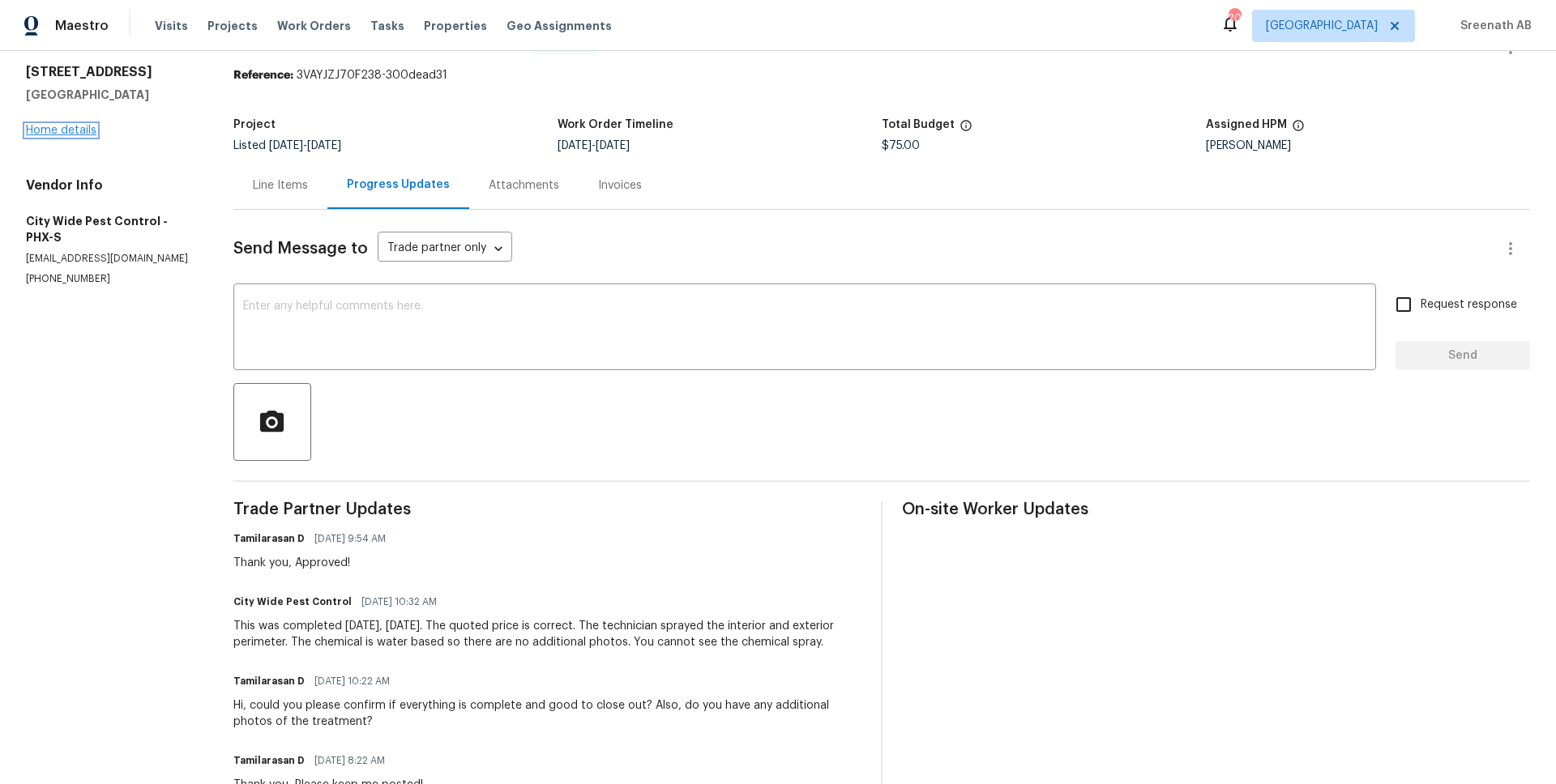
click at [64, 134] on link "Home details" at bounding box center [61, 130] width 71 height 11
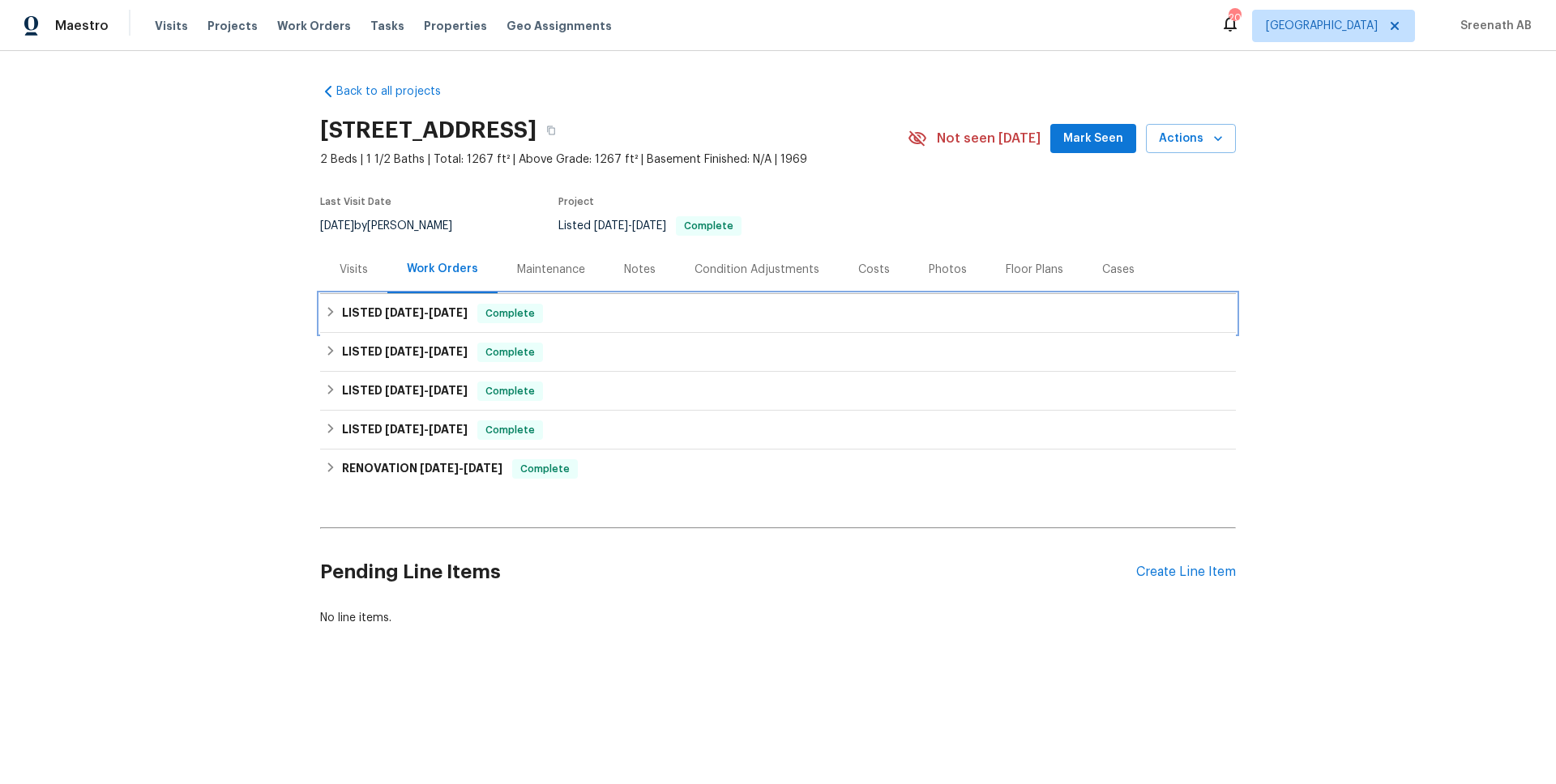
click at [351, 317] on h6 "LISTED [DATE] - [DATE]" at bounding box center [405, 314] width 125 height 19
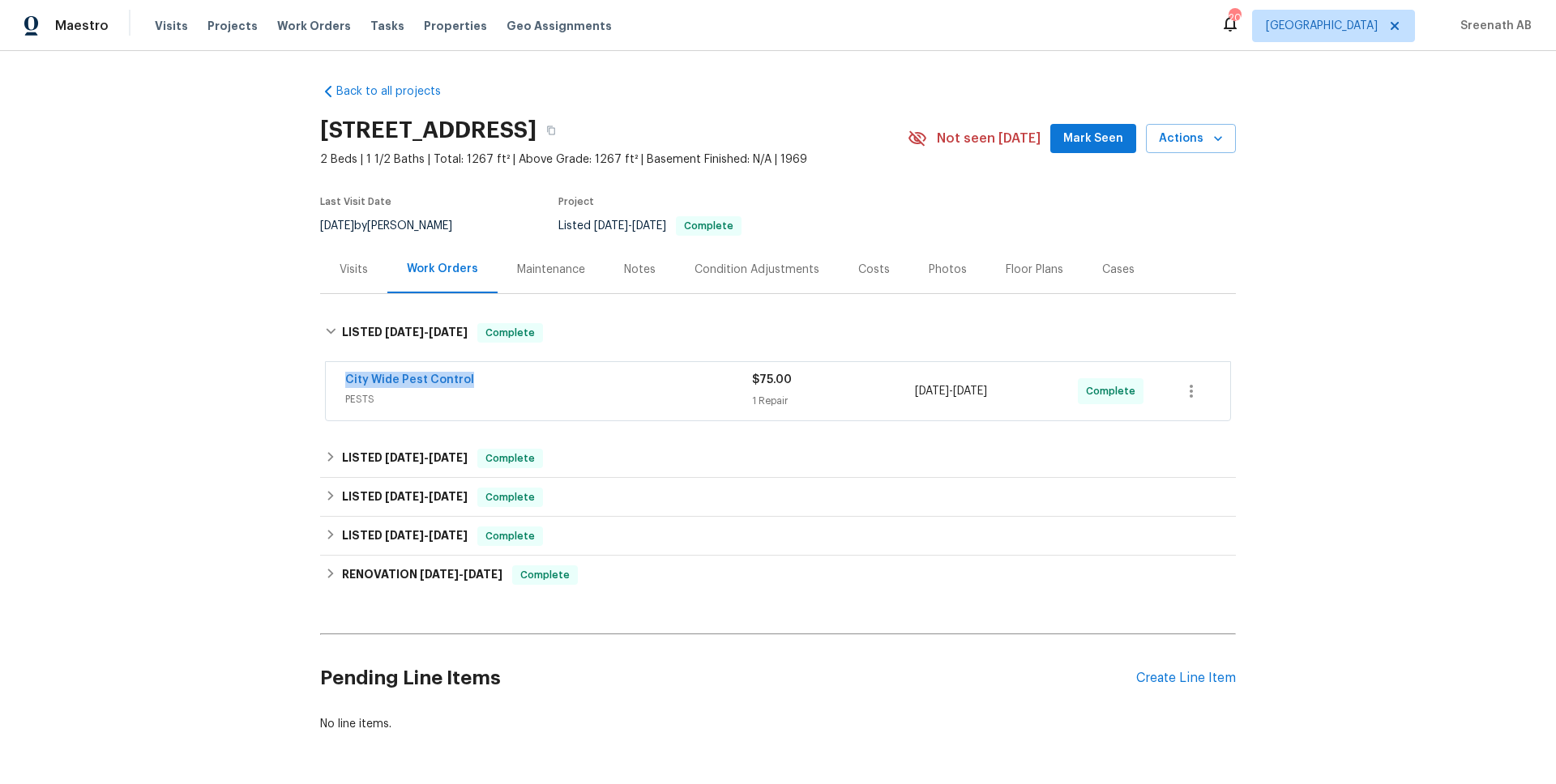
drag, startPoint x: 482, startPoint y: 381, endPoint x: 340, endPoint y: 381, distance: 142.0
click at [339, 381] on div "City Wide Pest Control PESTS $75.00 1 Repair [DATE] - [DATE] Complete" at bounding box center [778, 391] width 904 height 58
copy link "City Wide Pest Control"
